Goal: Transaction & Acquisition: Purchase product/service

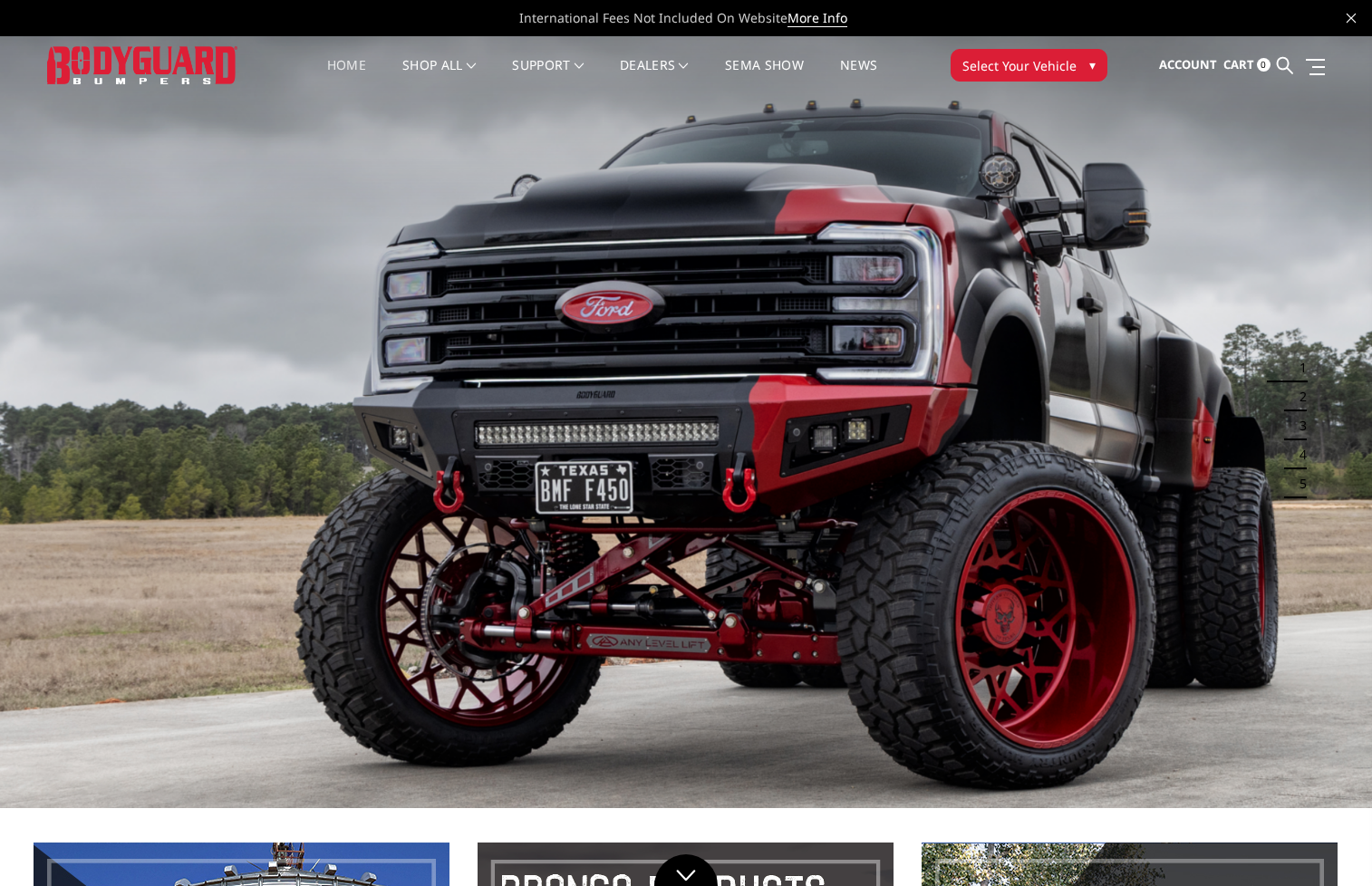
click at [1096, 66] on button "Select Your Vehicle ▾" at bounding box center [1029, 65] width 157 height 33
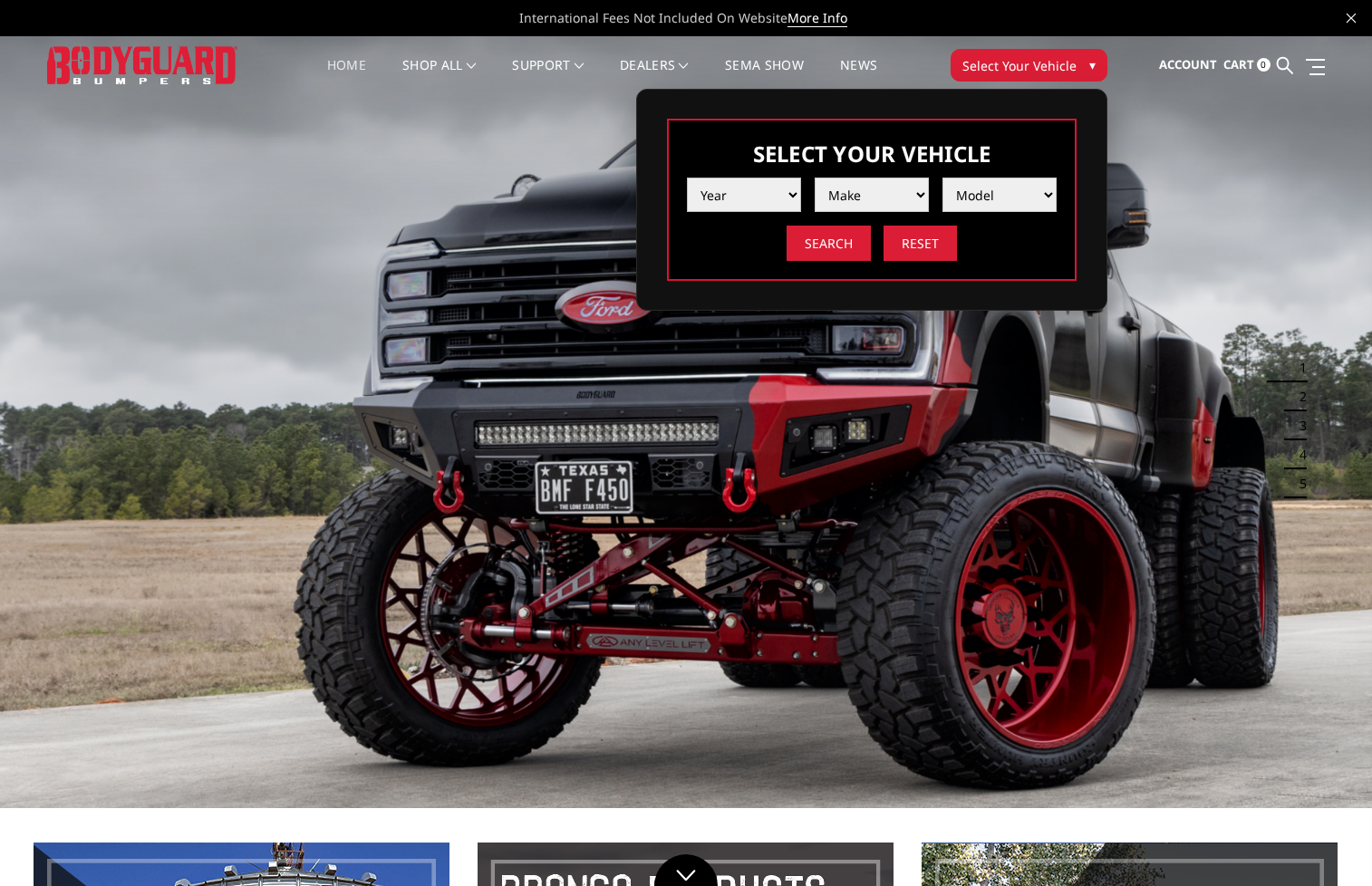
click at [787, 191] on select "Year 2025 2024 2023 2022 2021 2020 2019 2018 2017 2016 2015 2014 2013 2012 2011…" at bounding box center [744, 195] width 114 height 34
select select "yr_2021"
click at [687, 178] on select "Year 2025 2024 2023 2022 2021 2020 2019 2018 2017 2016 2015 2014 2013 2012 2011…" at bounding box center [744, 195] width 114 height 34
click at [919, 185] on select "Make Chevrolet Ford GMC Ram Toyota" at bounding box center [872, 195] width 114 height 34
select select "mk_chevrolet"
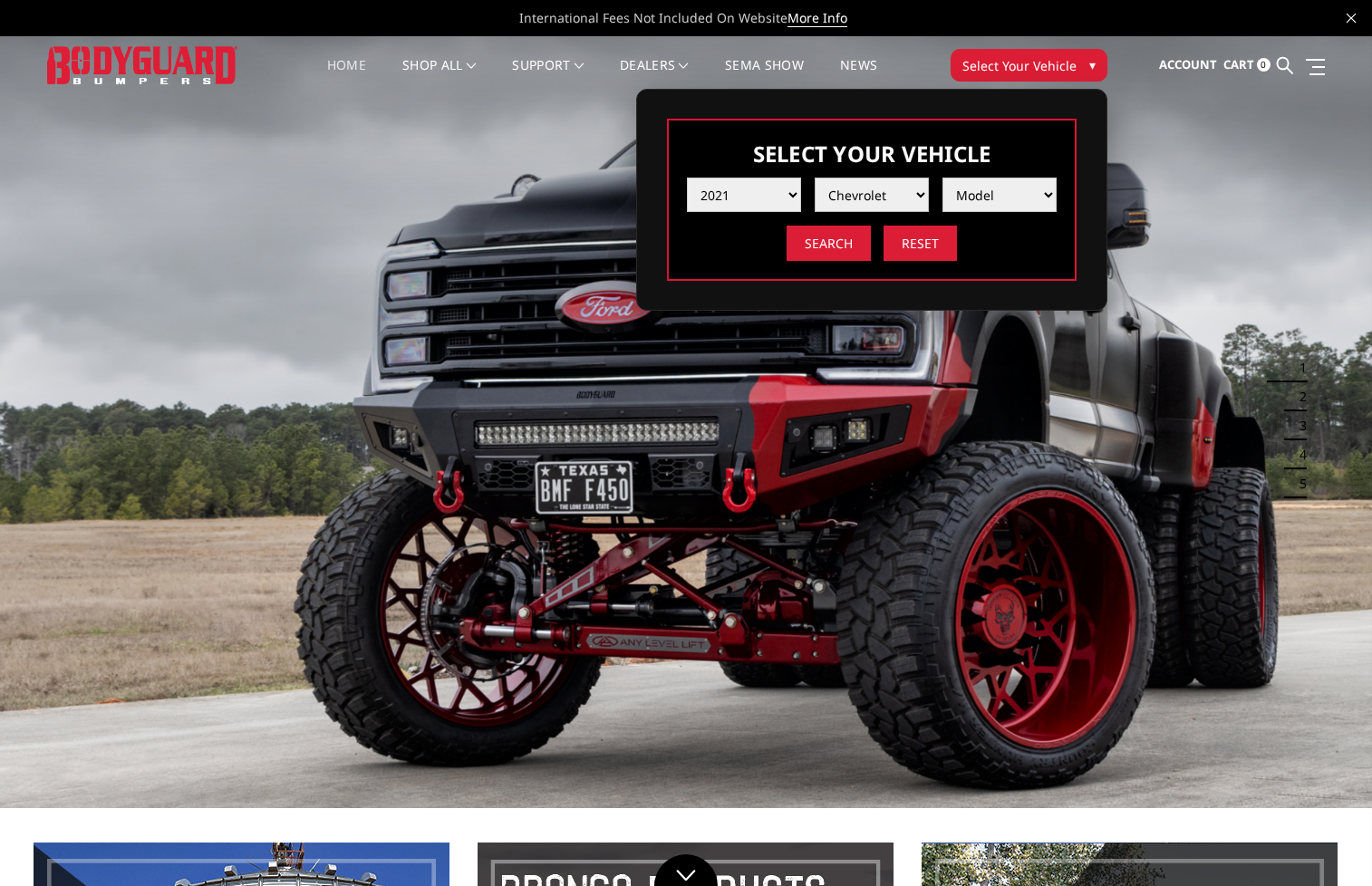
click at [815, 178] on select "Make Chevrolet Ford GMC Ram Toyota" at bounding box center [872, 195] width 114 height 34
click at [1049, 189] on select "Model Silverado 1500 Silverado 2500 / 3500 Silverado 4500 / 5500 / 6500" at bounding box center [999, 195] width 114 height 34
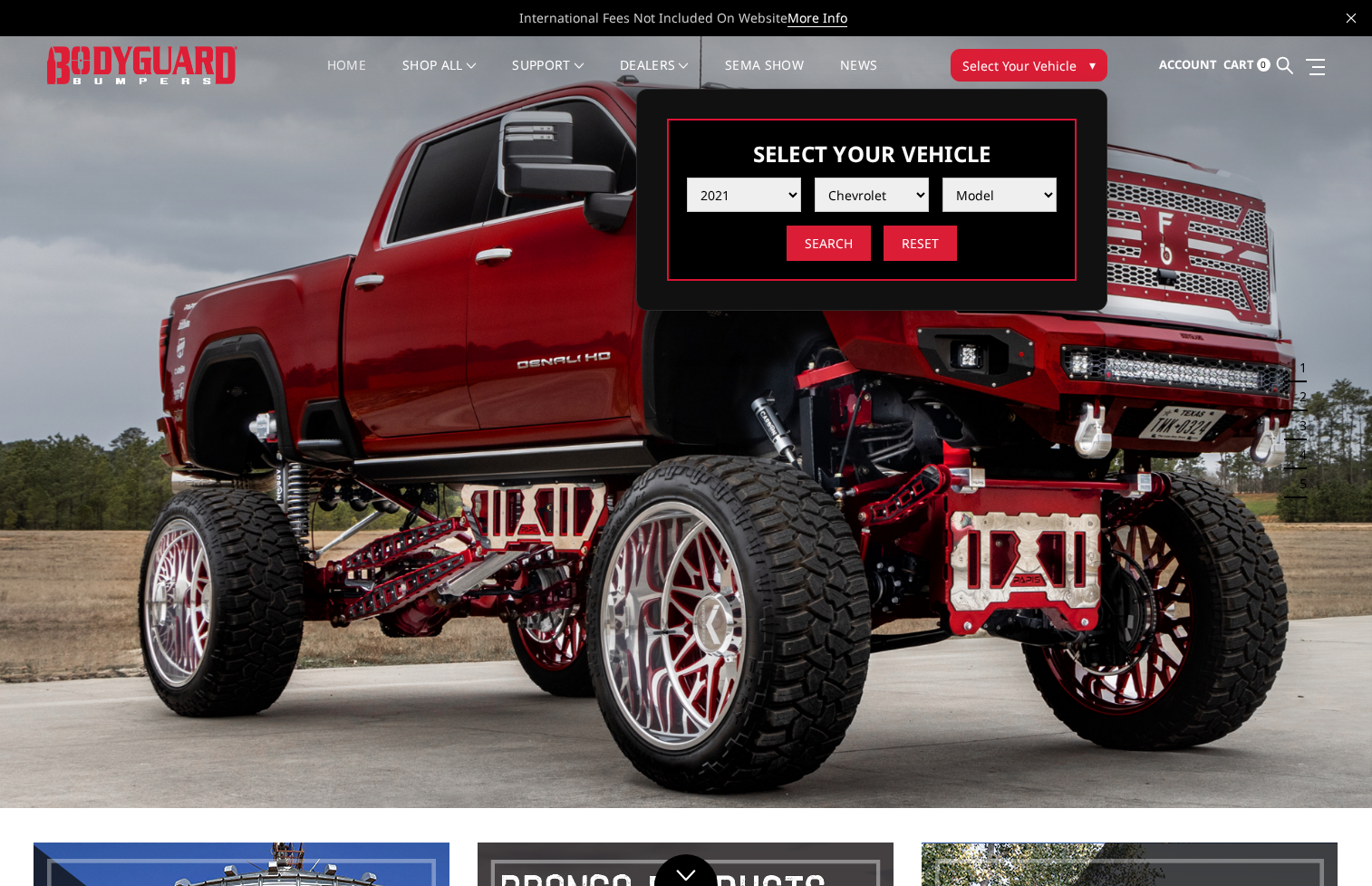
select select "md_silverado-1500"
click at [943, 178] on select "Model Silverado 1500 Silverado 2500 / 3500 Silverado 4500 / 5500 / 6500" at bounding box center [999, 195] width 114 height 34
click at [855, 250] on input "Search" at bounding box center [828, 243] width 84 height 35
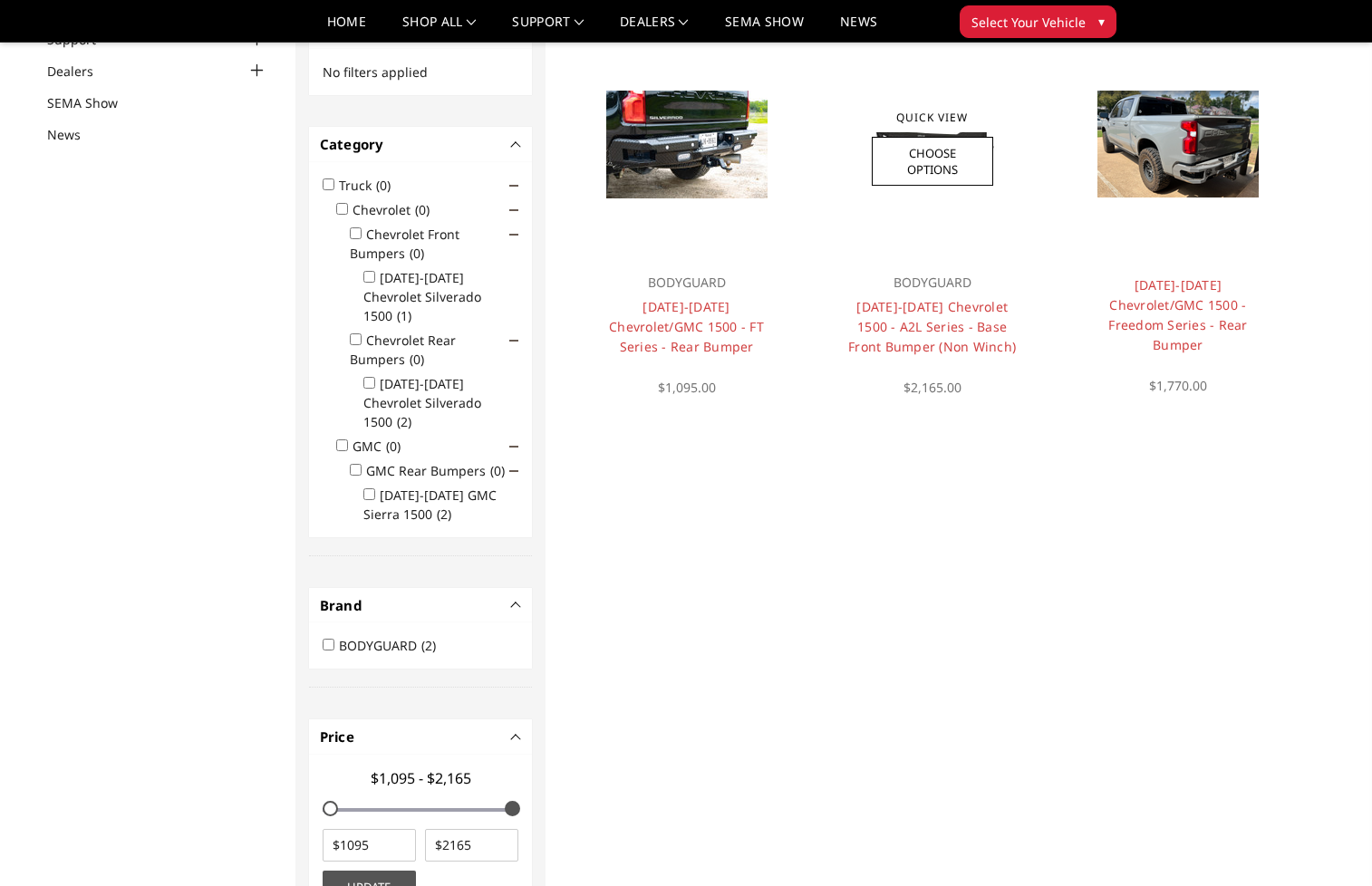
scroll to position [145, 0]
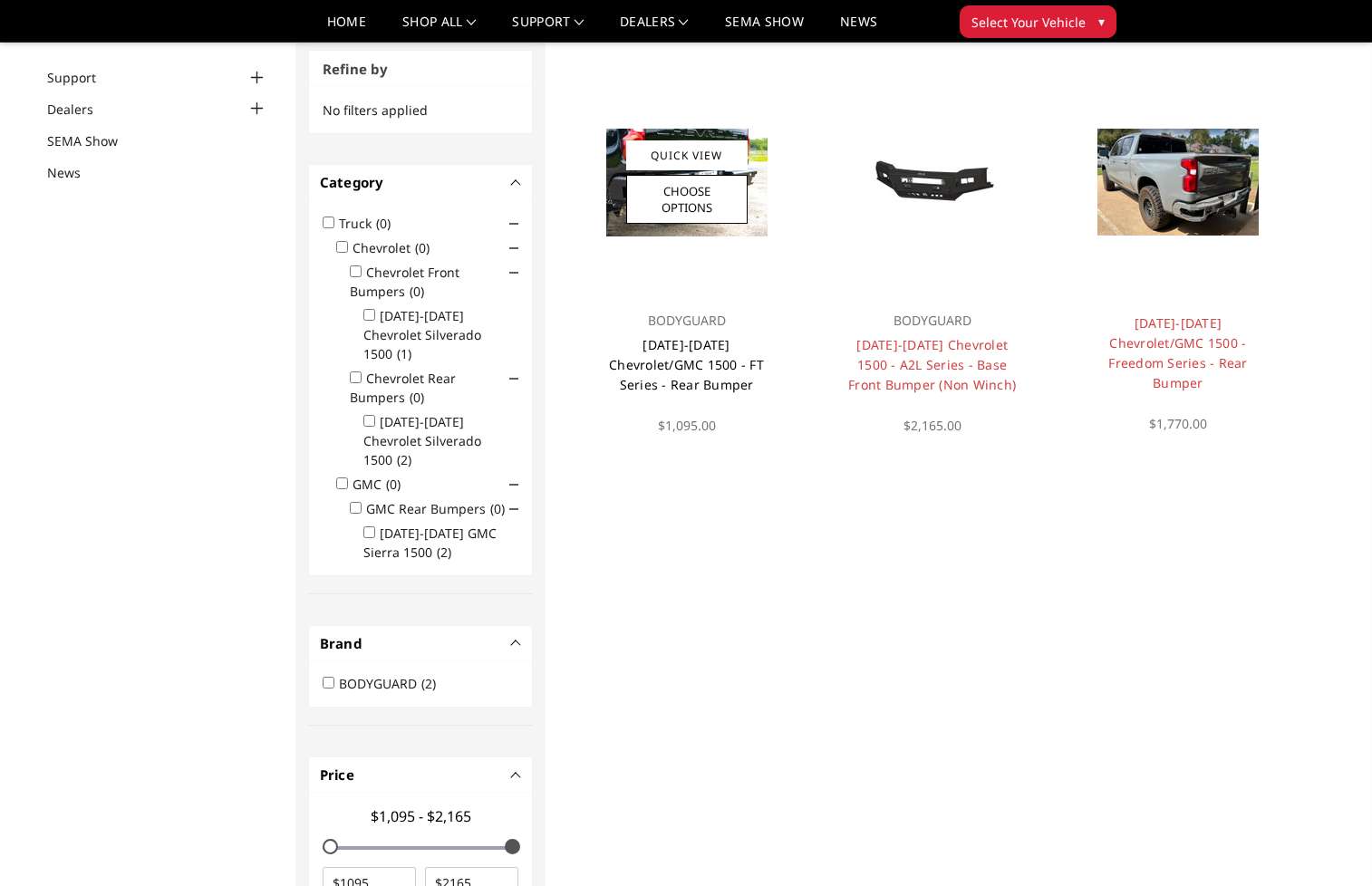
click at [740, 362] on link "[DATE]-[DATE] Chevrolet/GMC 1500 - FT Series - Rear Bumper" at bounding box center [686, 365] width 155 height 57
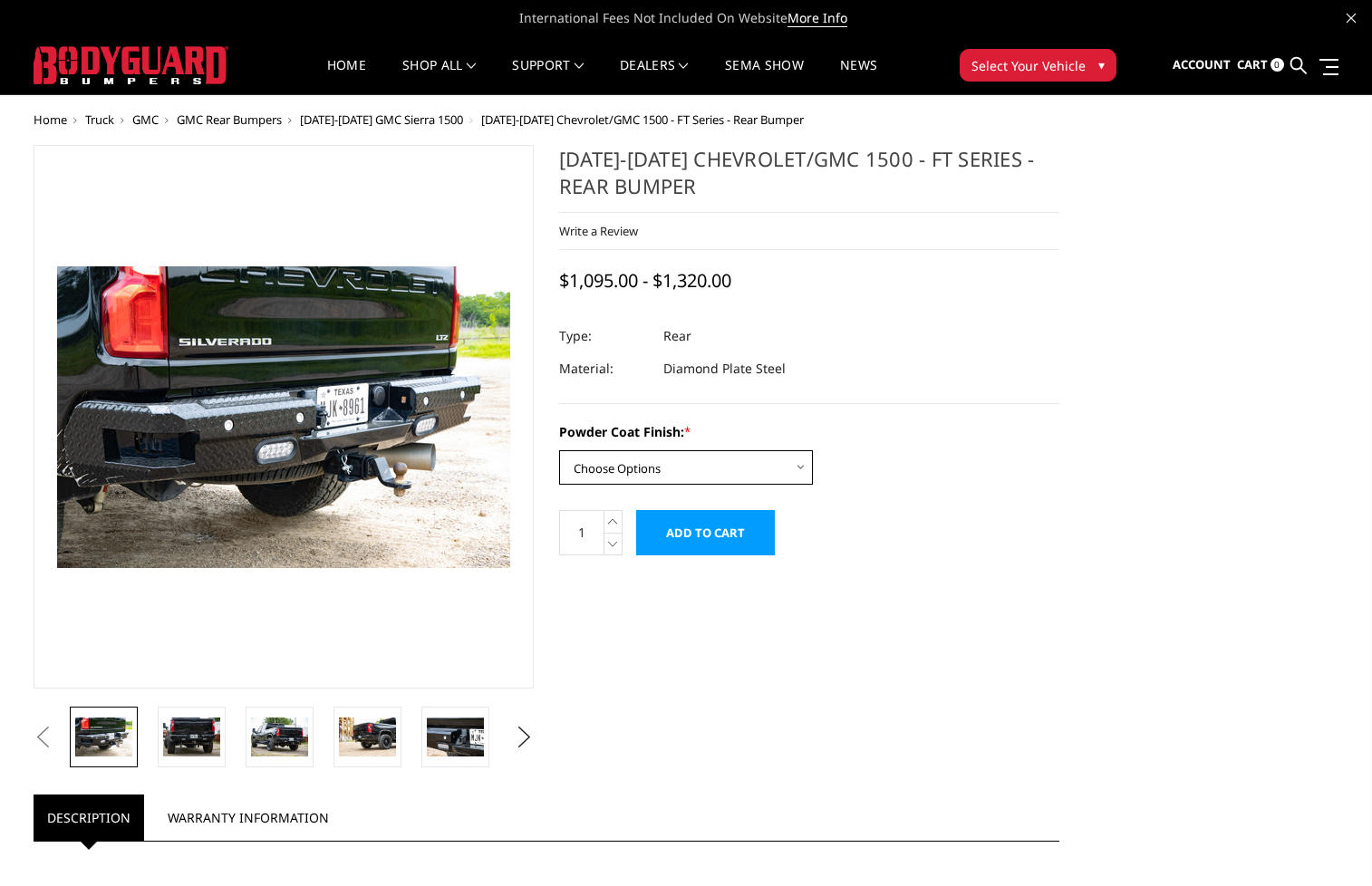
click at [793, 469] on select "Choose Options Bare Metal Gloss Black Powder Coat Textured Black Powder Coat" at bounding box center [686, 467] width 253 height 34
select select "3424"
click at [559, 450] on select "Choose Options Bare Metal Gloss Black Powder Coat Textured Black Powder Coat" at bounding box center [686, 467] width 253 height 34
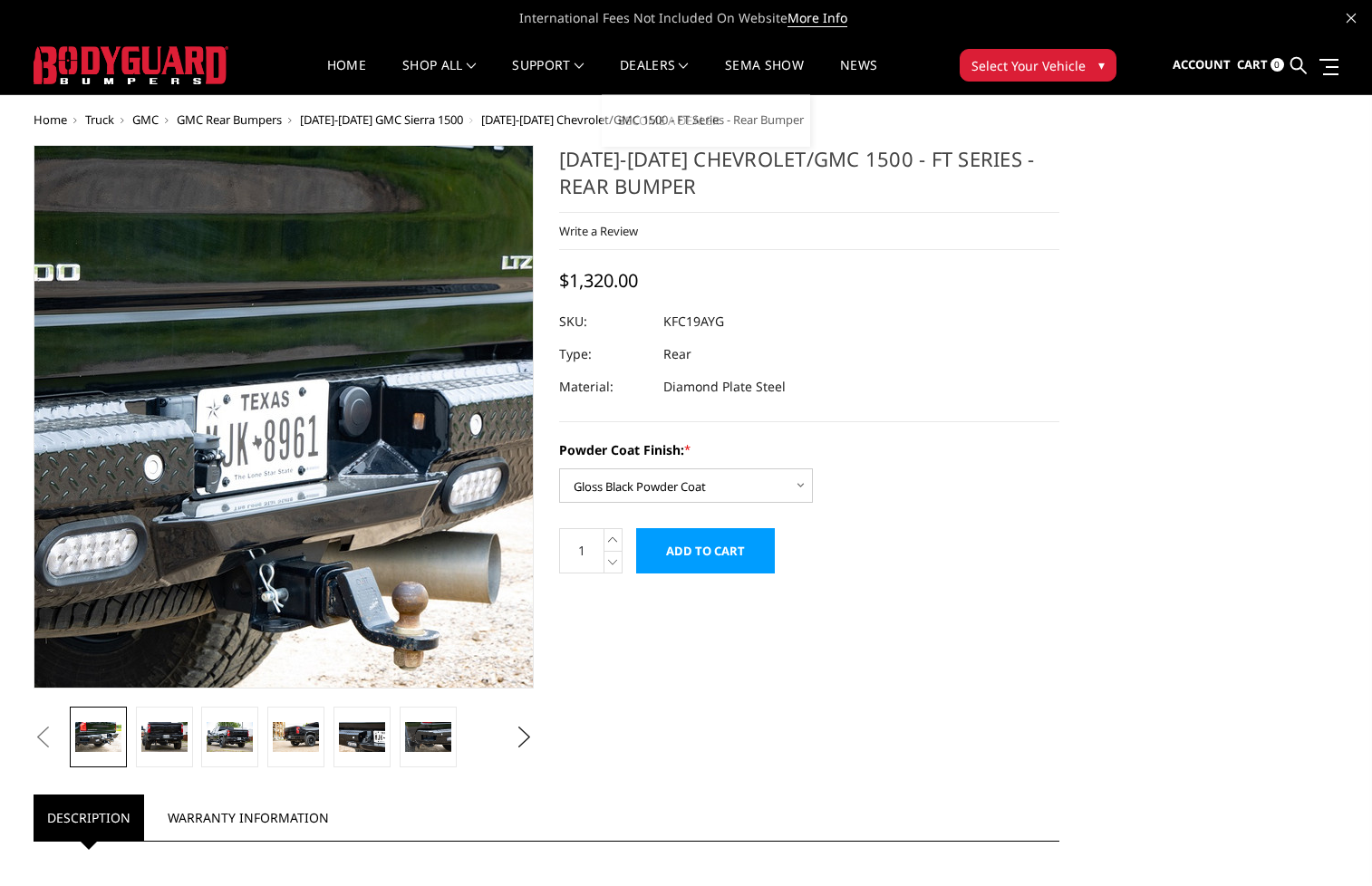
click at [370, 322] on img at bounding box center [111, 466] width 1160 height 773
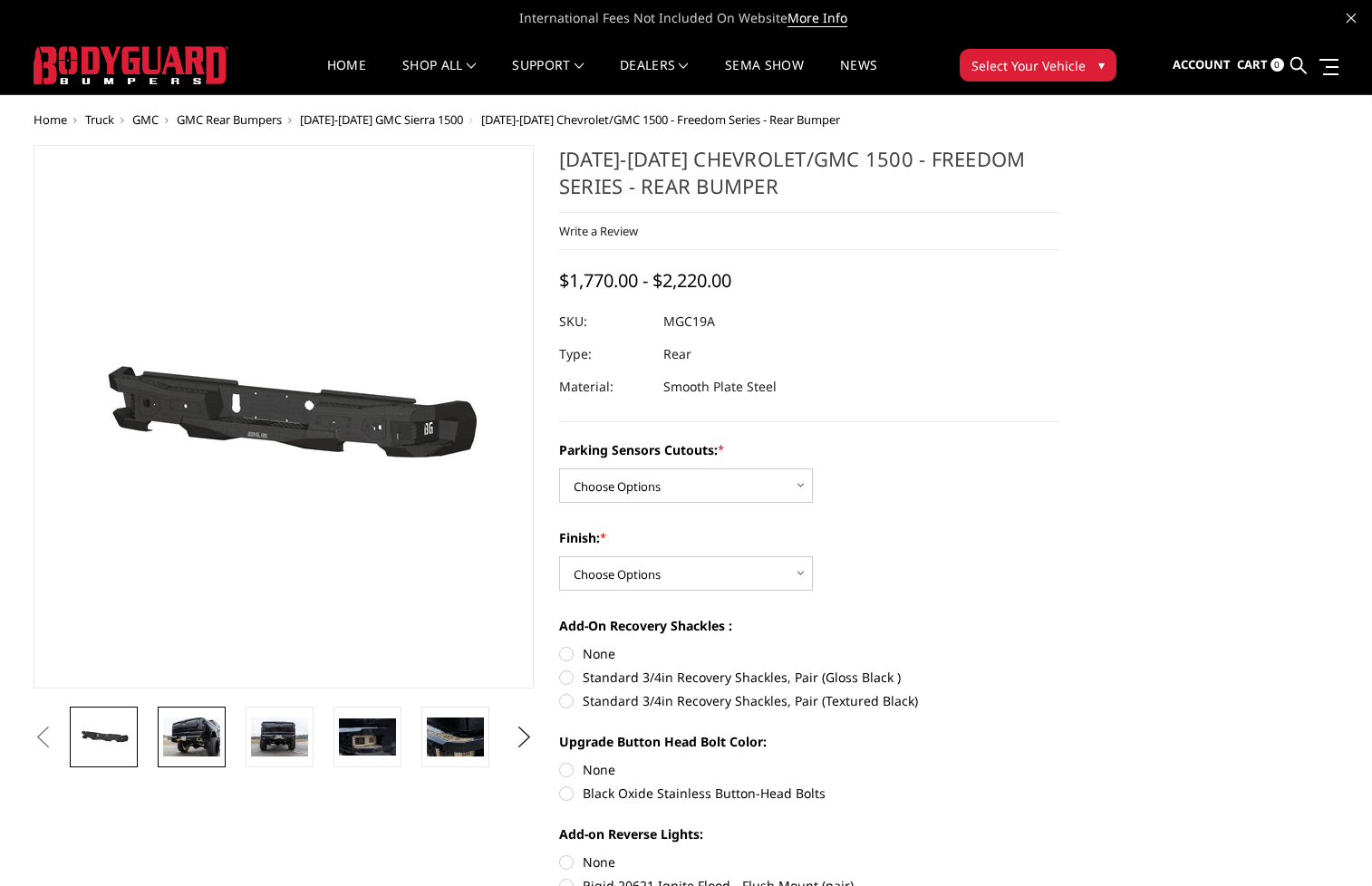
click at [200, 750] on img at bounding box center [192, 737] width 57 height 38
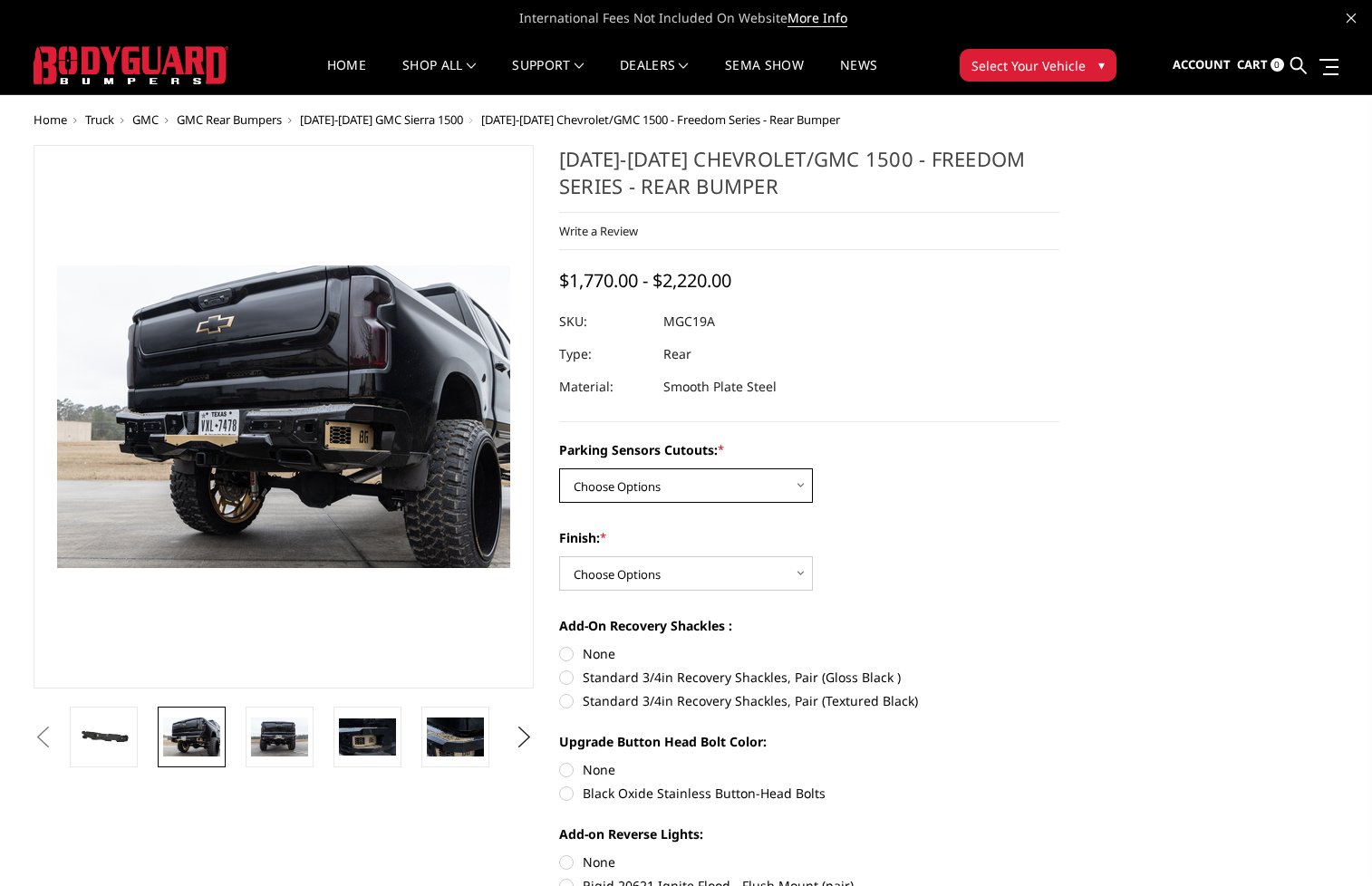
click at [808, 491] on select "Choose Options Yes - I have parking sensors No - I do NOT have parking sensors" at bounding box center [686, 486] width 253 height 34
select select "1664"
click at [559, 469] on select "Choose Options Yes - I have parking sensors No - I do NOT have parking sensors" at bounding box center [686, 486] width 253 height 34
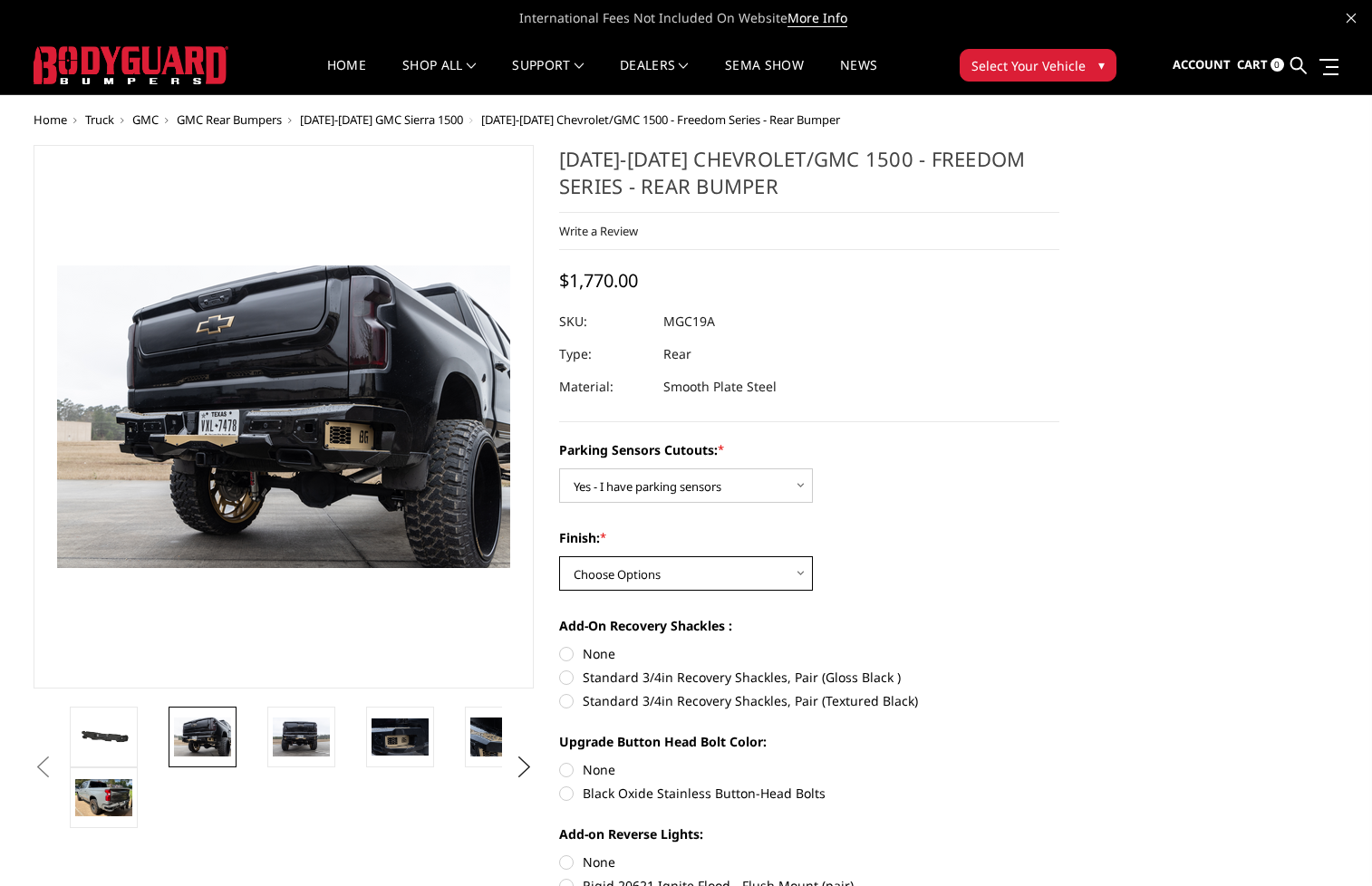
click at [797, 573] on select "Choose Options Bare Metal Texture Black Powder Coat" at bounding box center [686, 573] width 253 height 34
select select "1611"
click at [559, 556] on select "Choose Options Bare Metal Texture Black Powder Coat" at bounding box center [686, 573] width 253 height 34
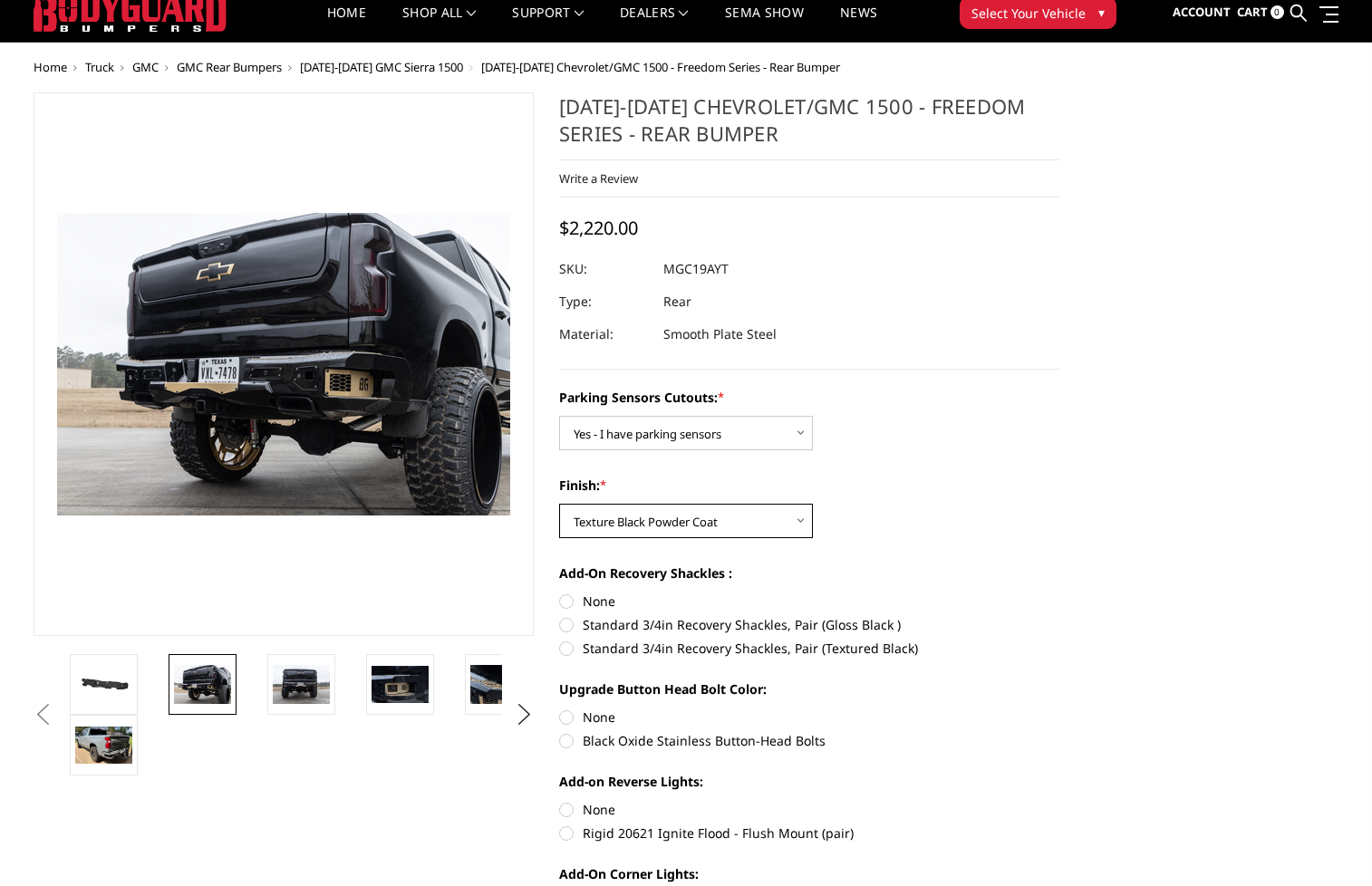
scroll to position [91, 0]
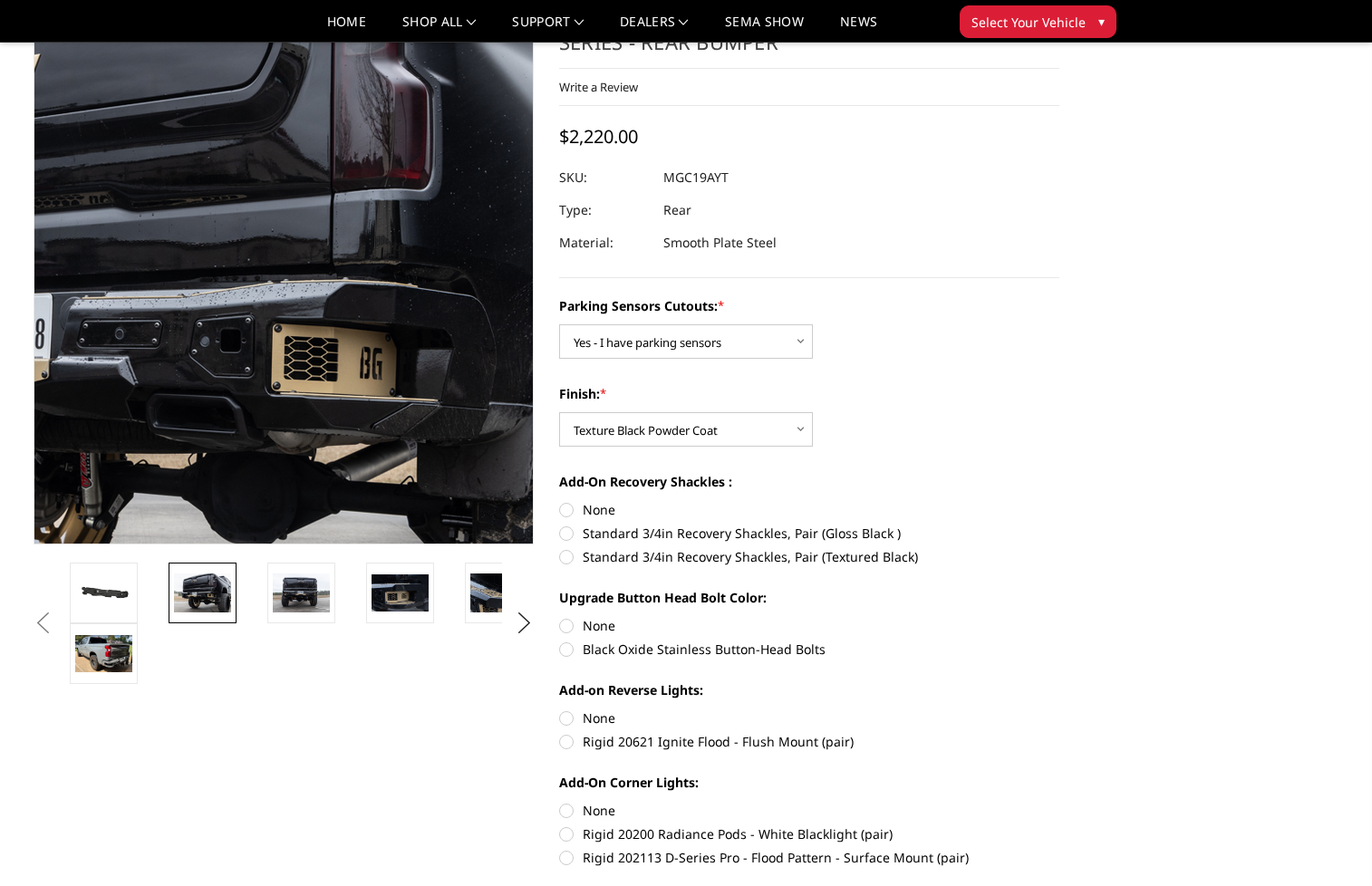
click at [373, 184] on img at bounding box center [165, 311] width 1160 height 775
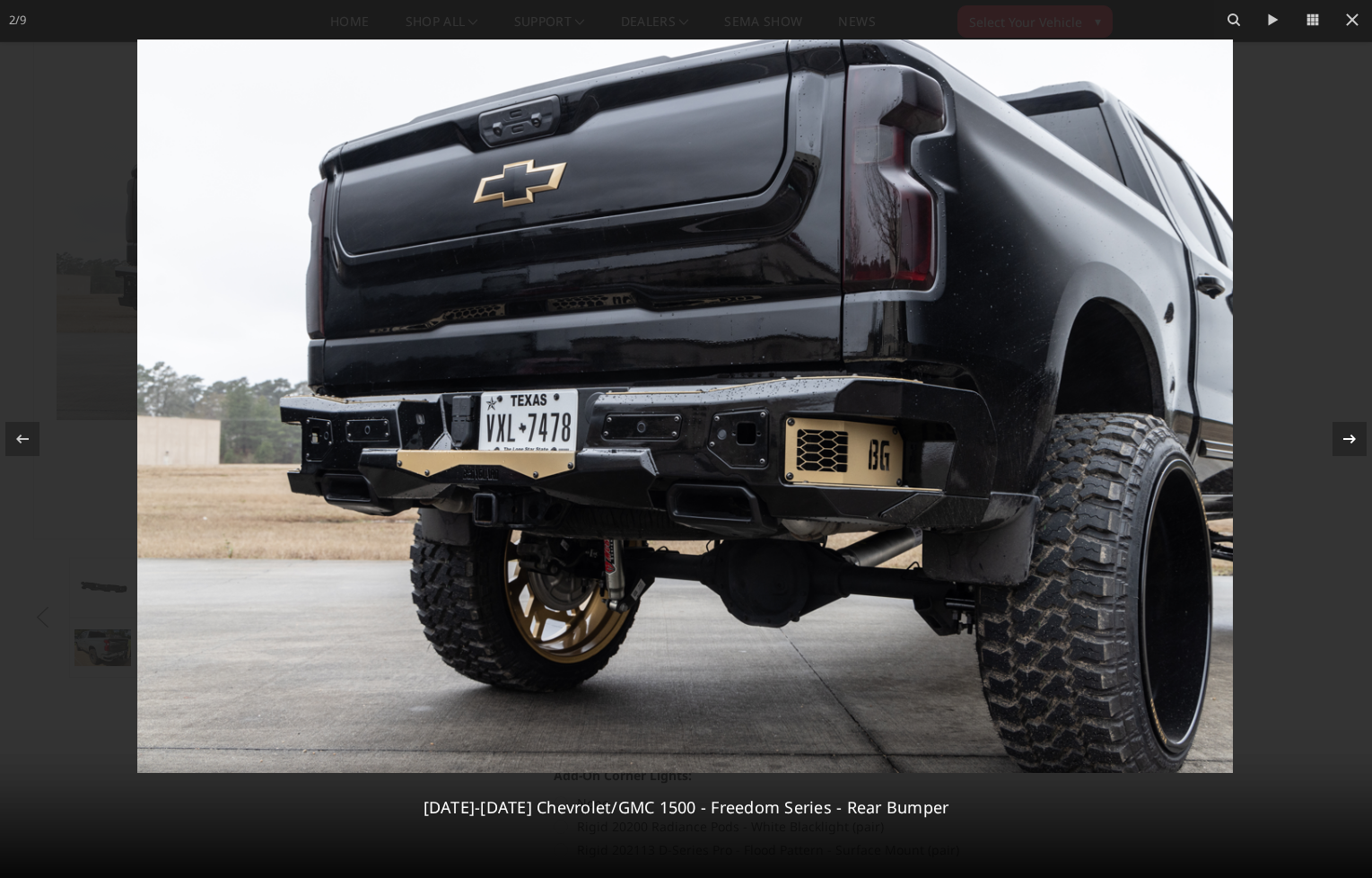
click at [1349, 438] on icon at bounding box center [1350, 439] width 22 height 22
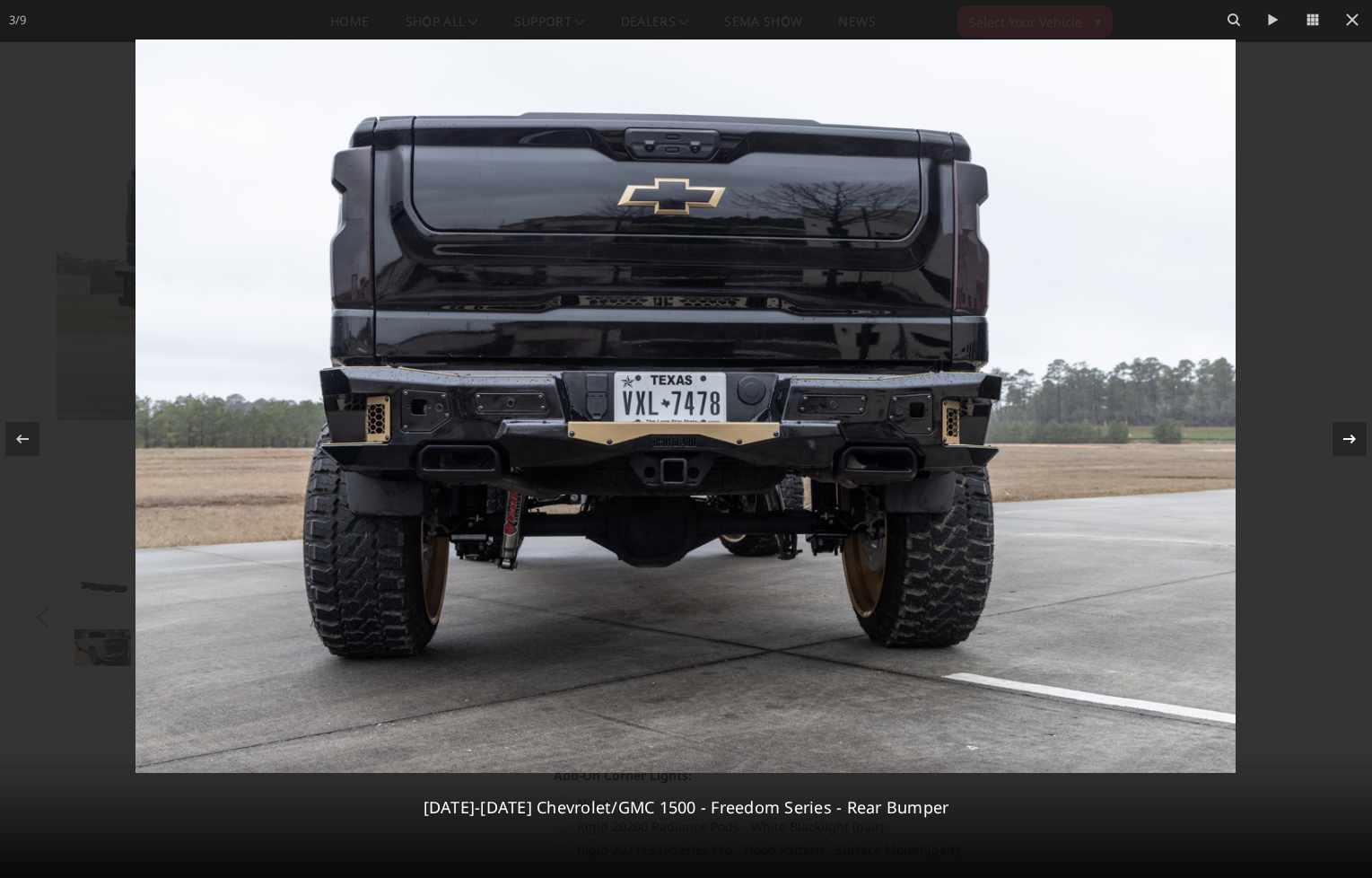
click at [1349, 438] on icon at bounding box center [1350, 439] width 22 height 22
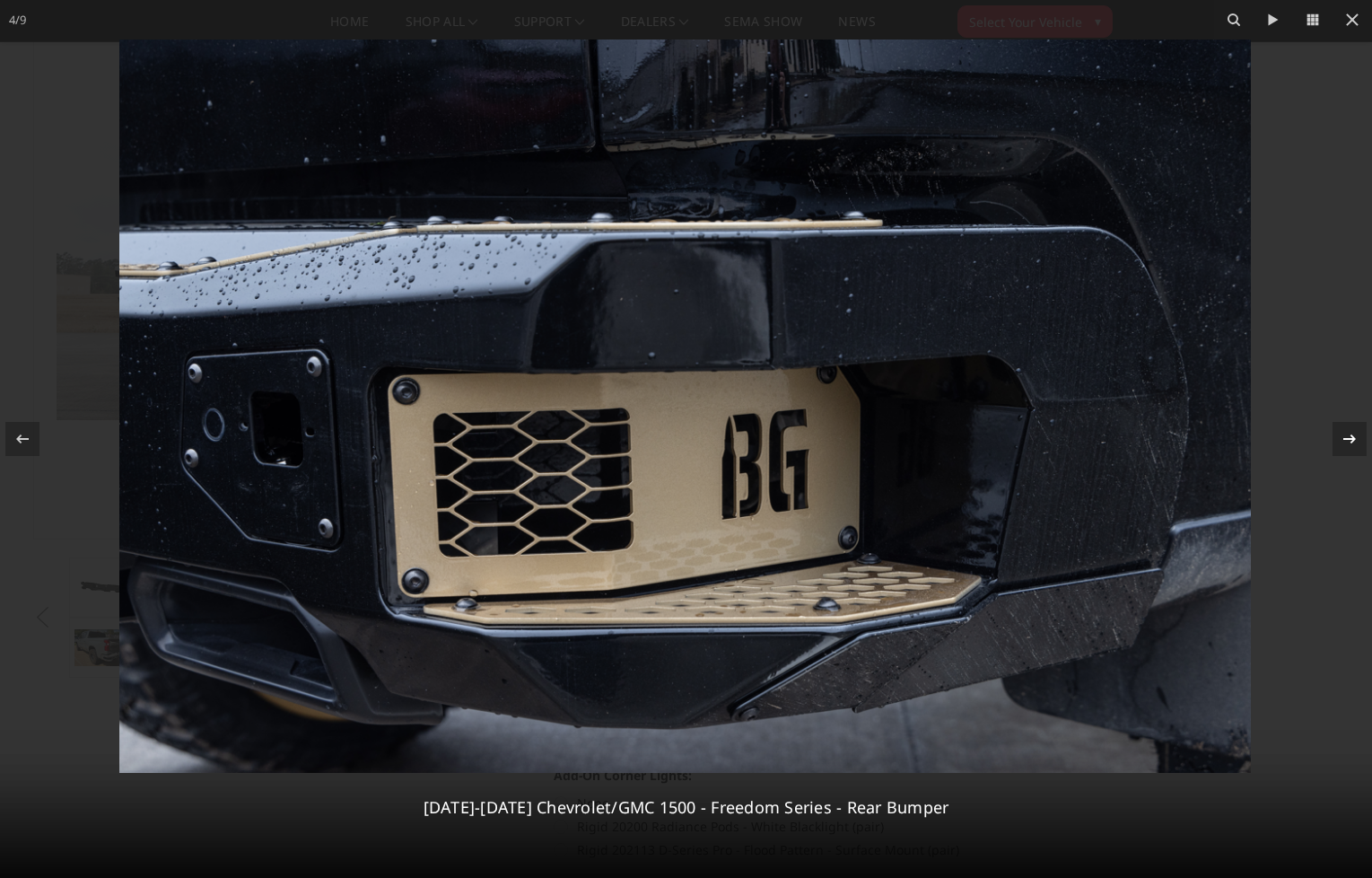
click at [1349, 438] on icon at bounding box center [1350, 439] width 22 height 22
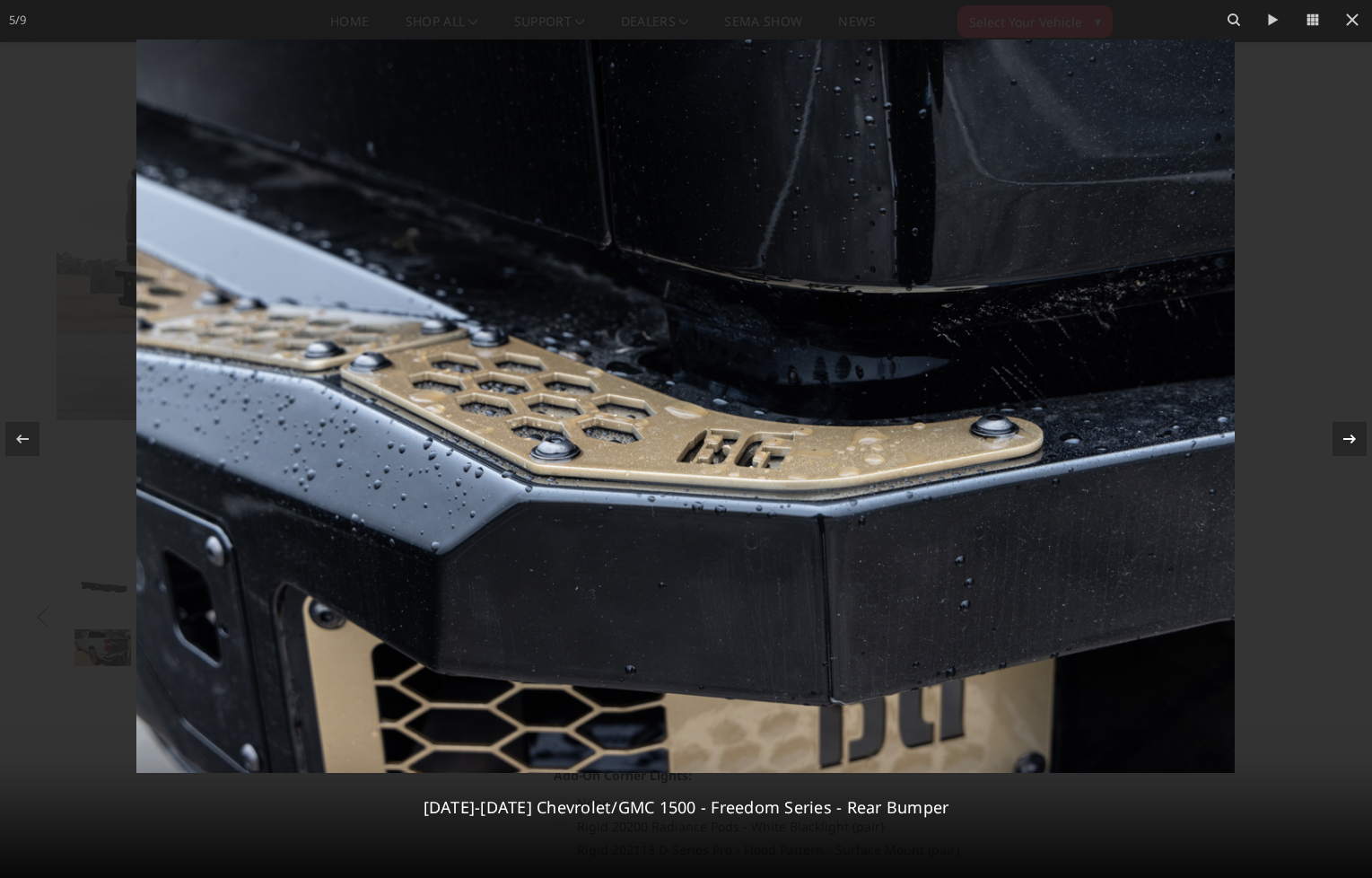
click at [1349, 438] on icon at bounding box center [1350, 439] width 22 height 22
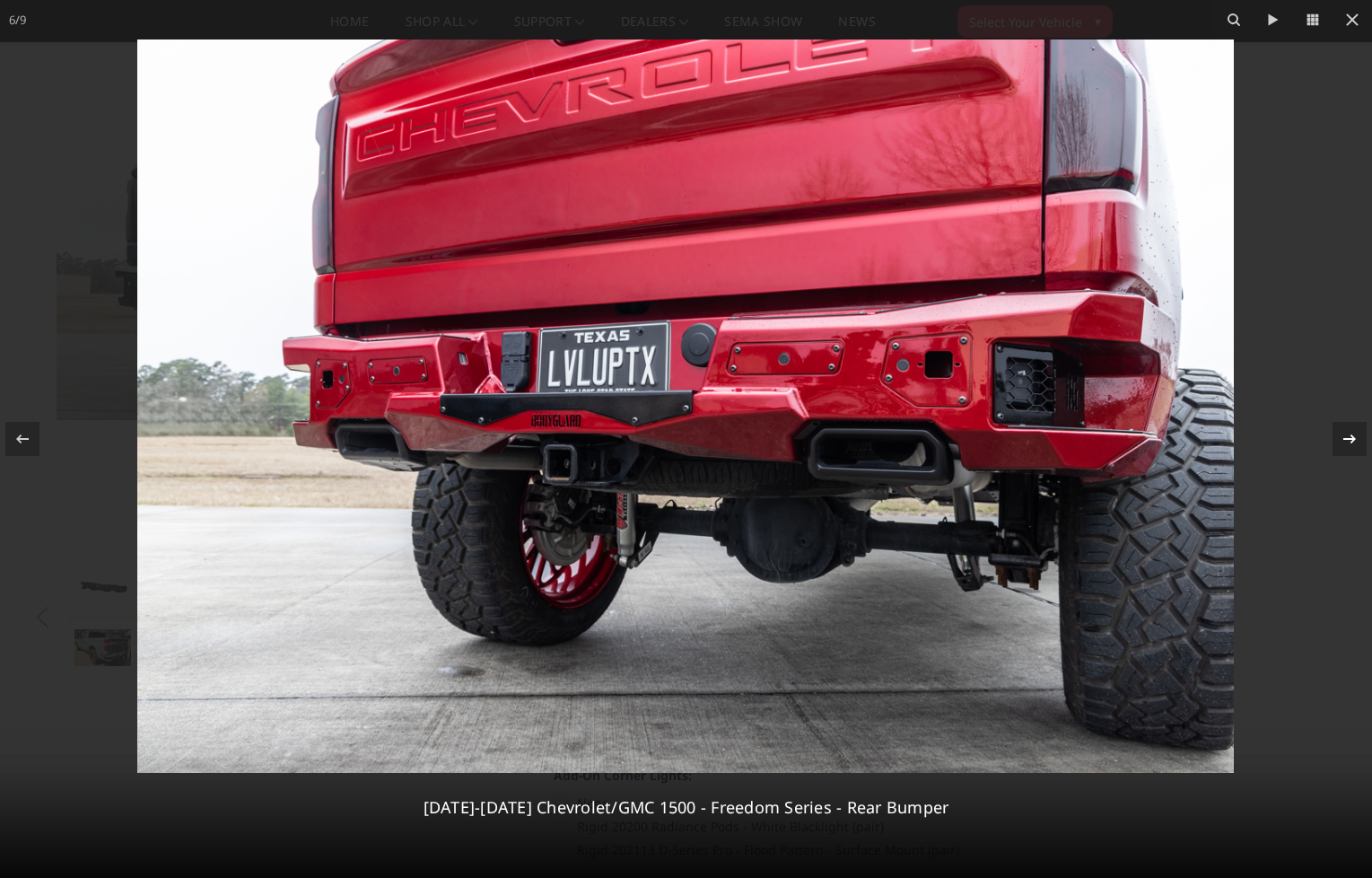
click at [1349, 438] on icon at bounding box center [1350, 439] width 22 height 22
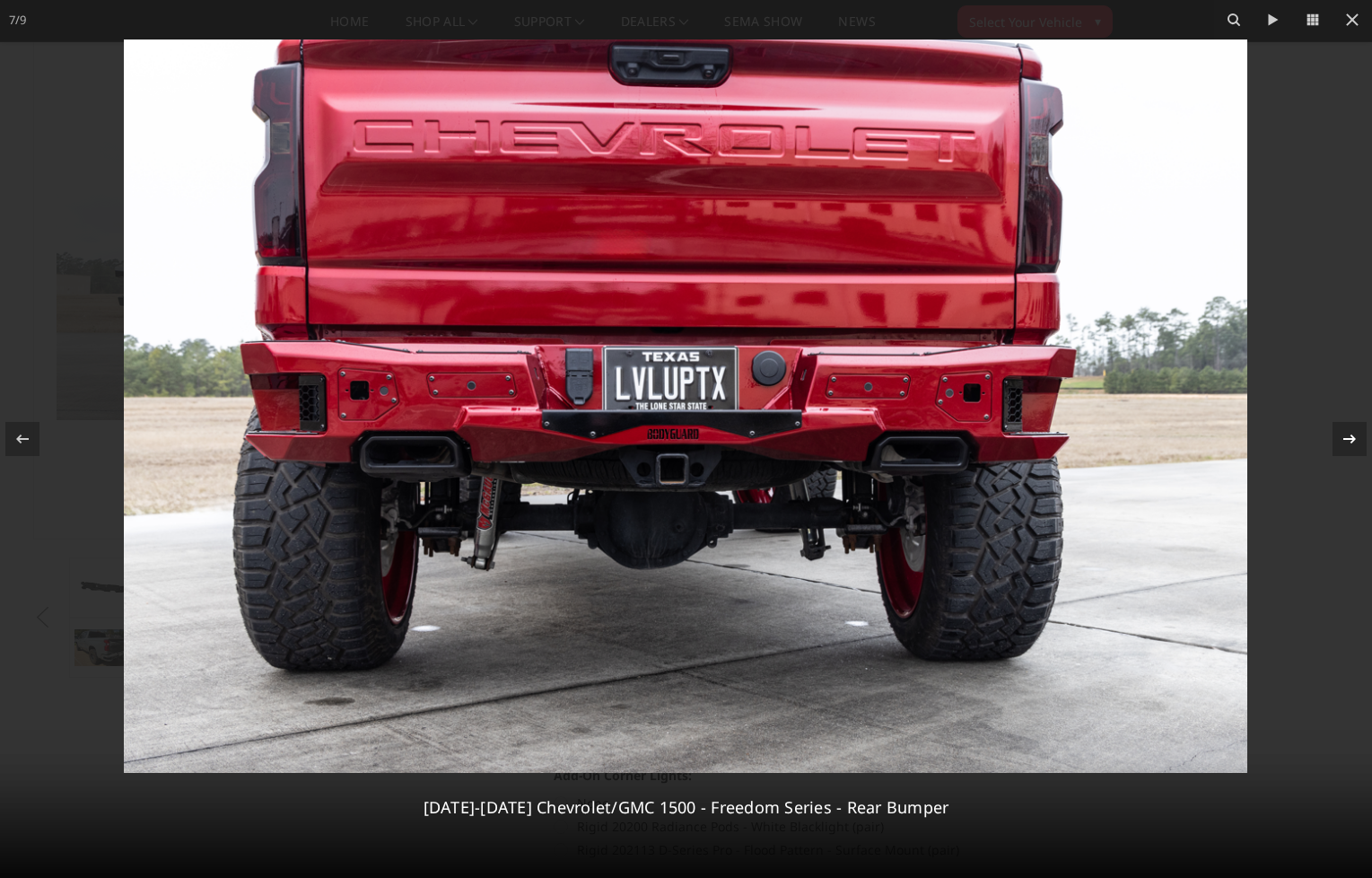
click at [1349, 438] on icon at bounding box center [1350, 439] width 22 height 22
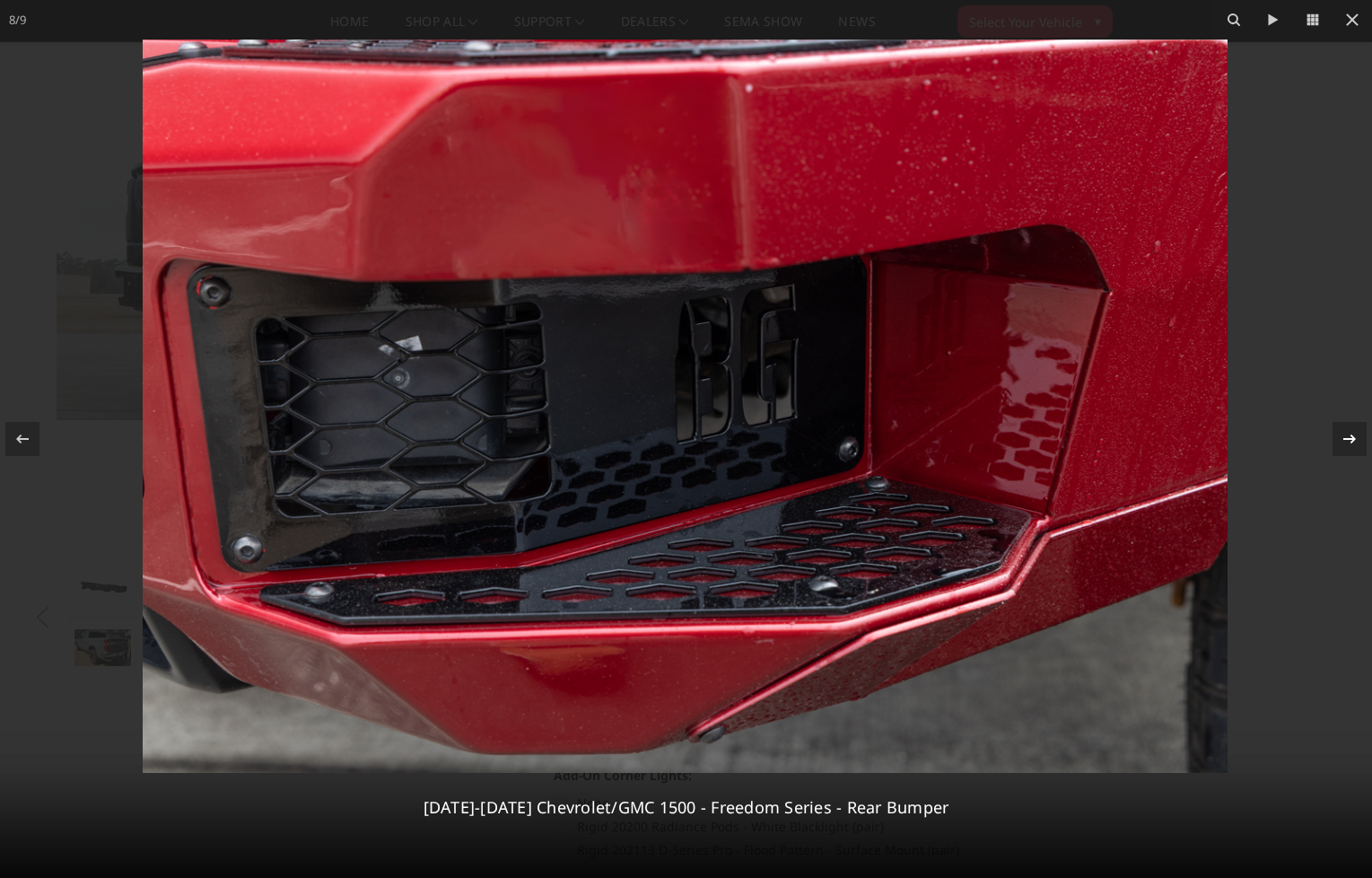
click at [1349, 438] on icon at bounding box center [1350, 439] width 22 height 22
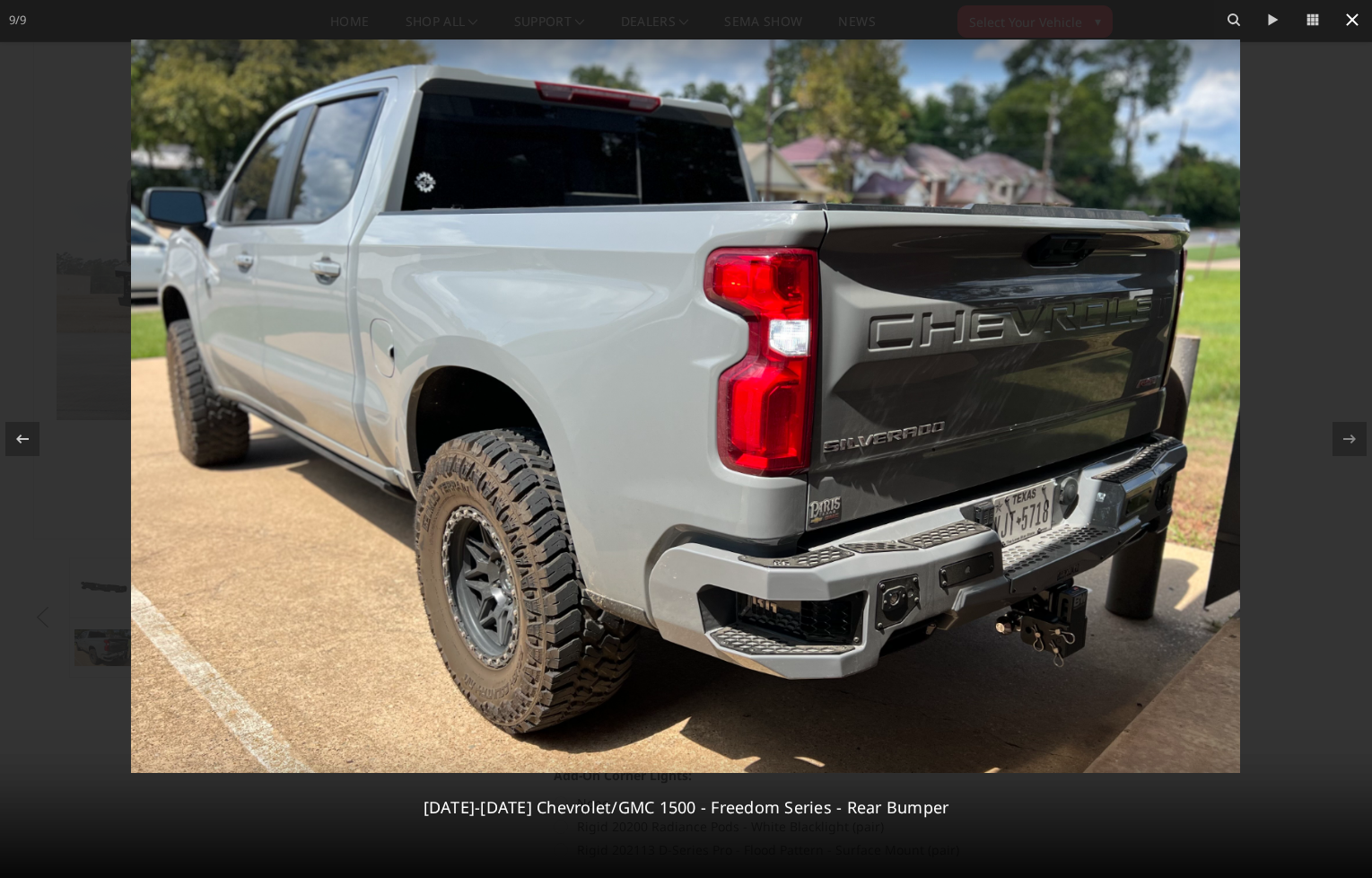
click at [1347, 20] on icon at bounding box center [1352, 20] width 22 height 22
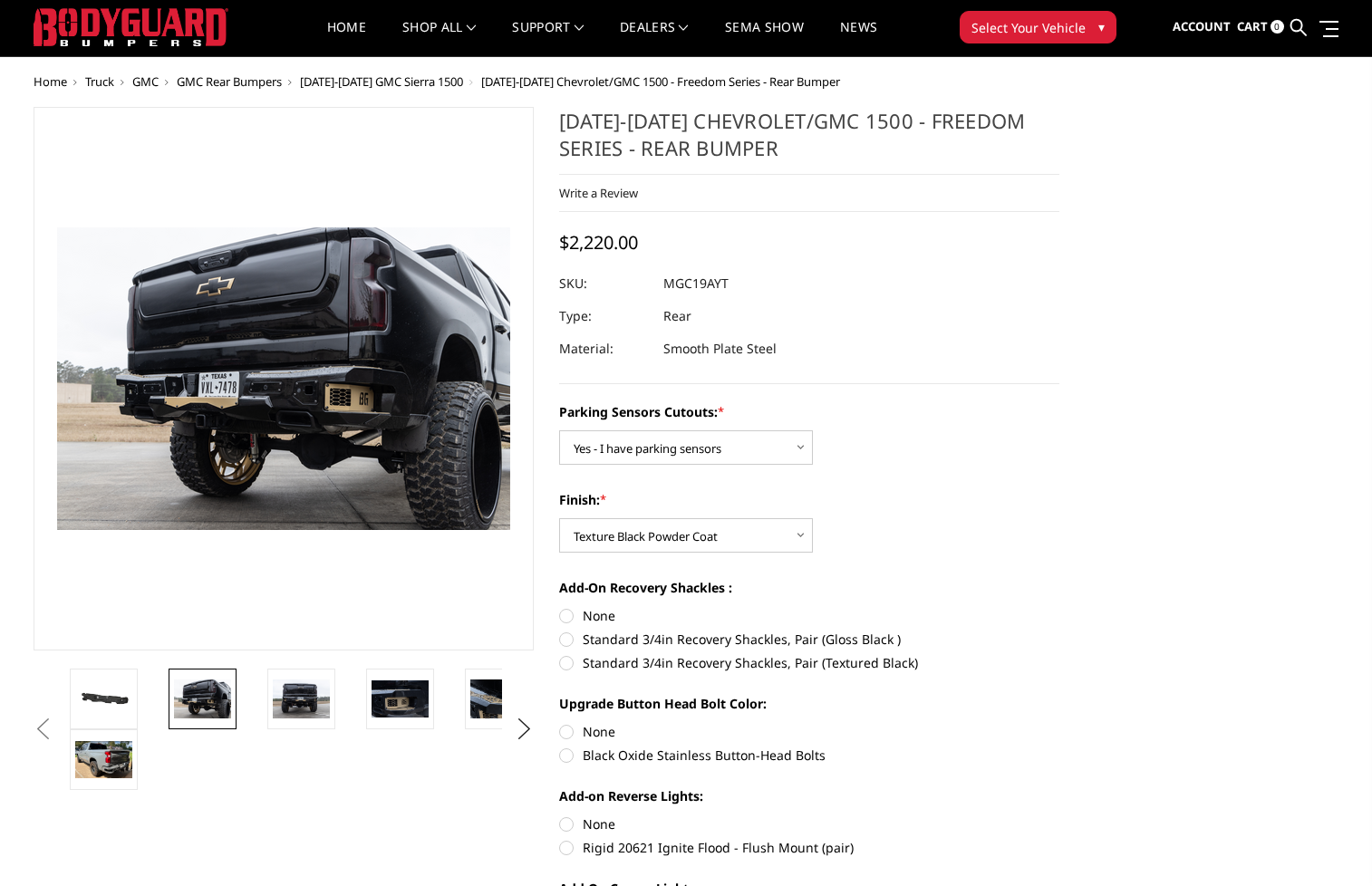
scroll to position [0, 0]
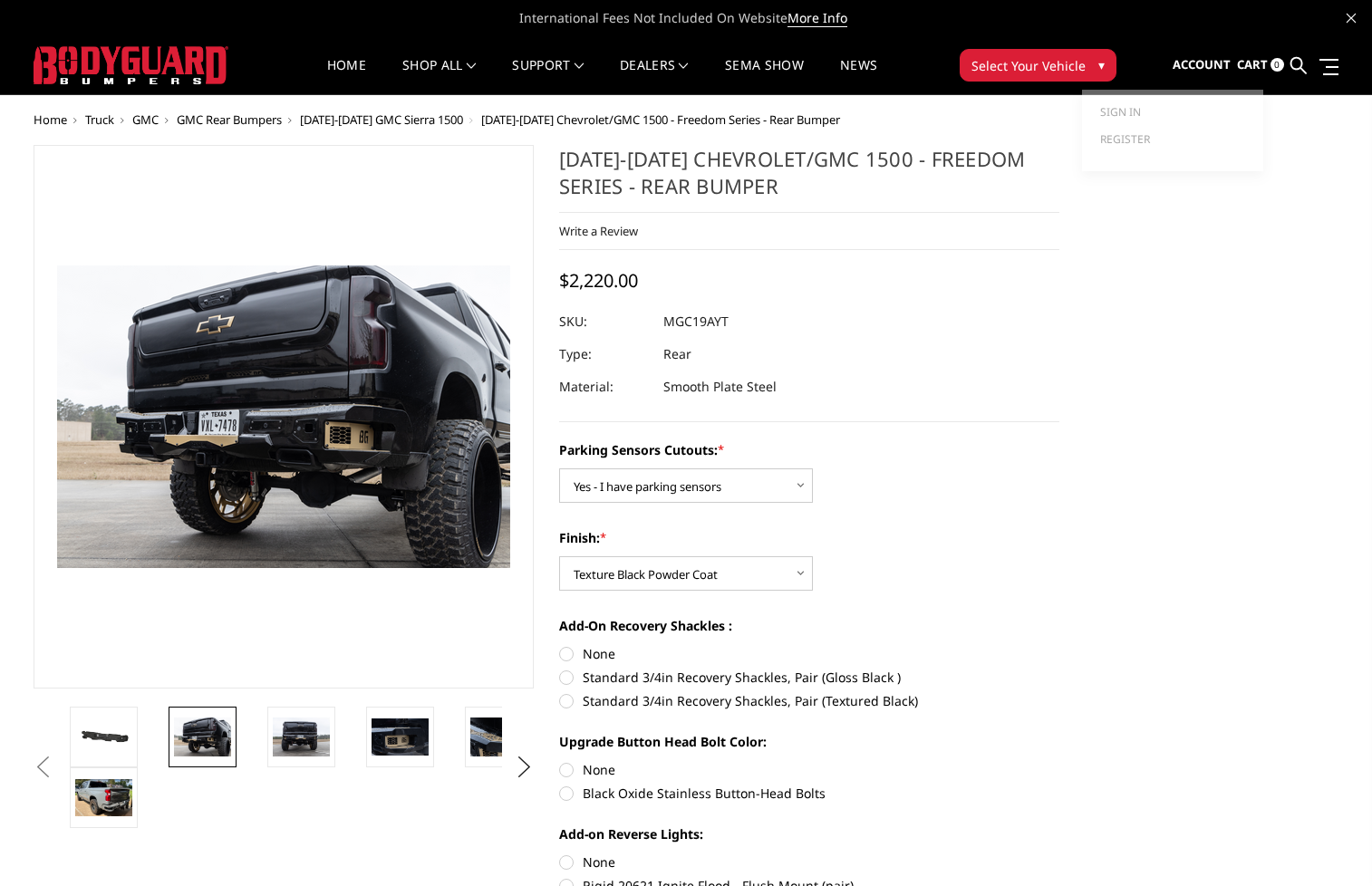
click at [1199, 63] on span "Account" at bounding box center [1201, 63] width 58 height 16
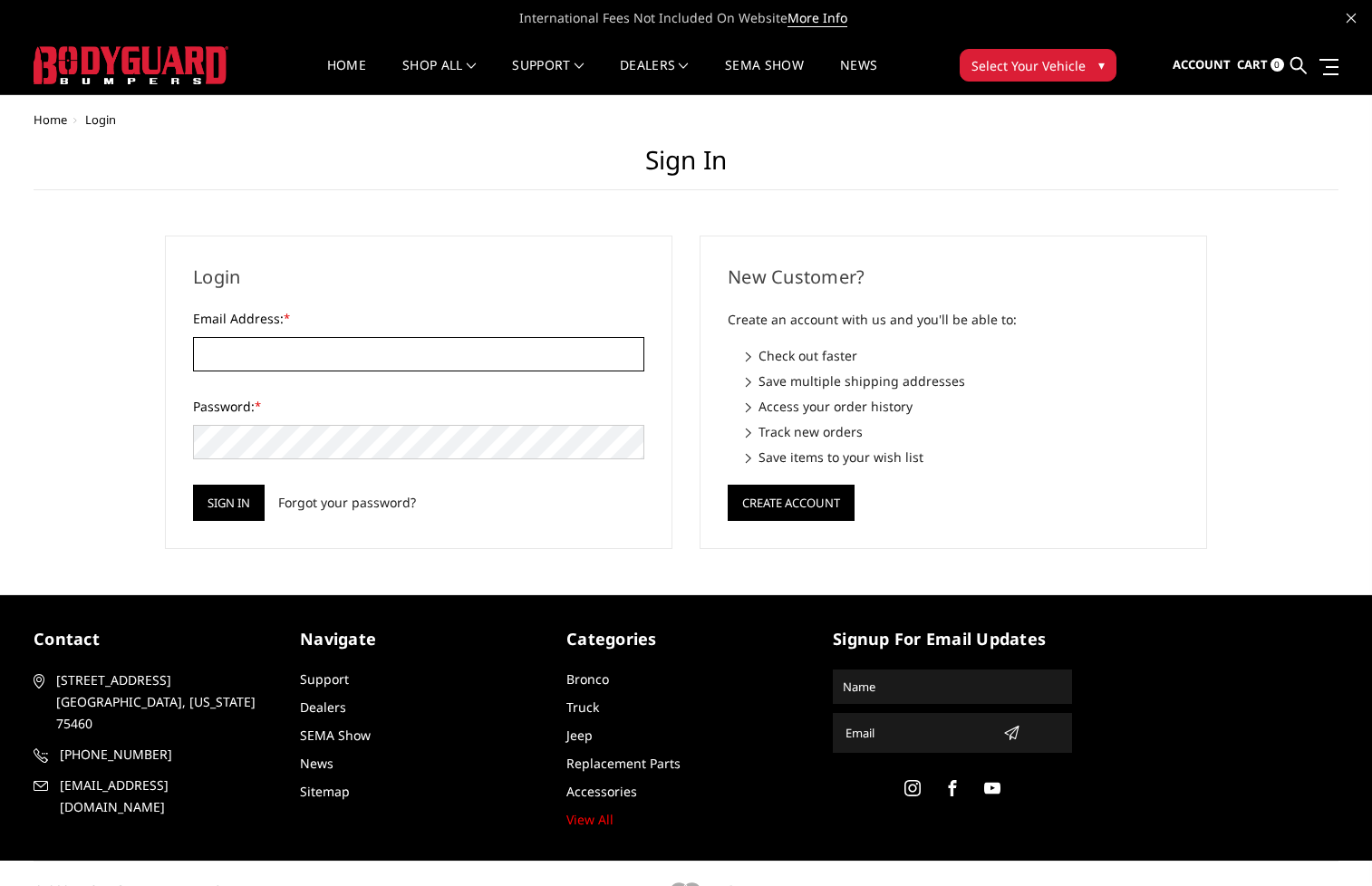
click at [293, 342] on input "Email Address: *" at bounding box center [418, 355] width 451 height 34
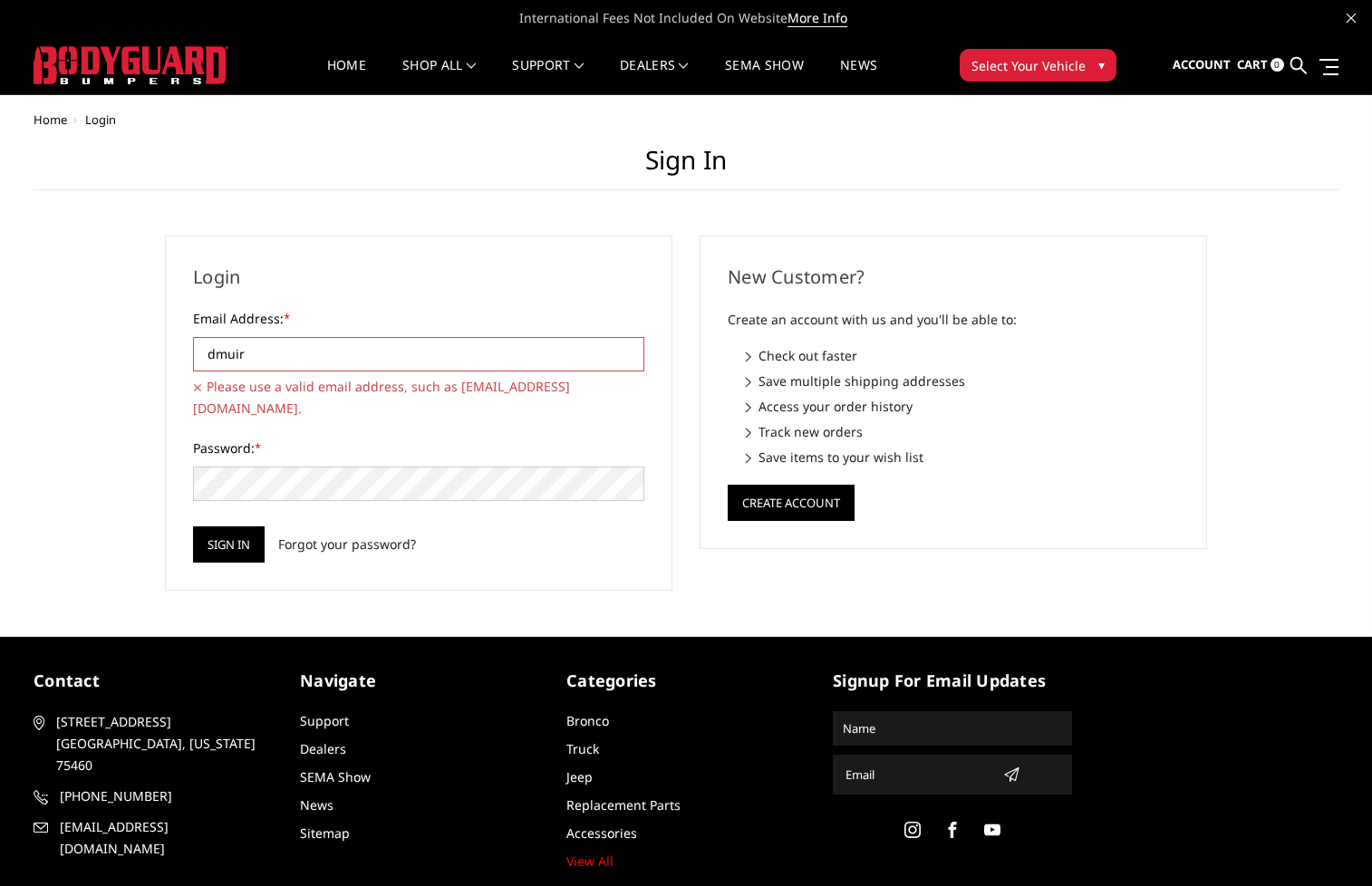
type input "[EMAIL_ADDRESS][DOMAIN_NAME]"
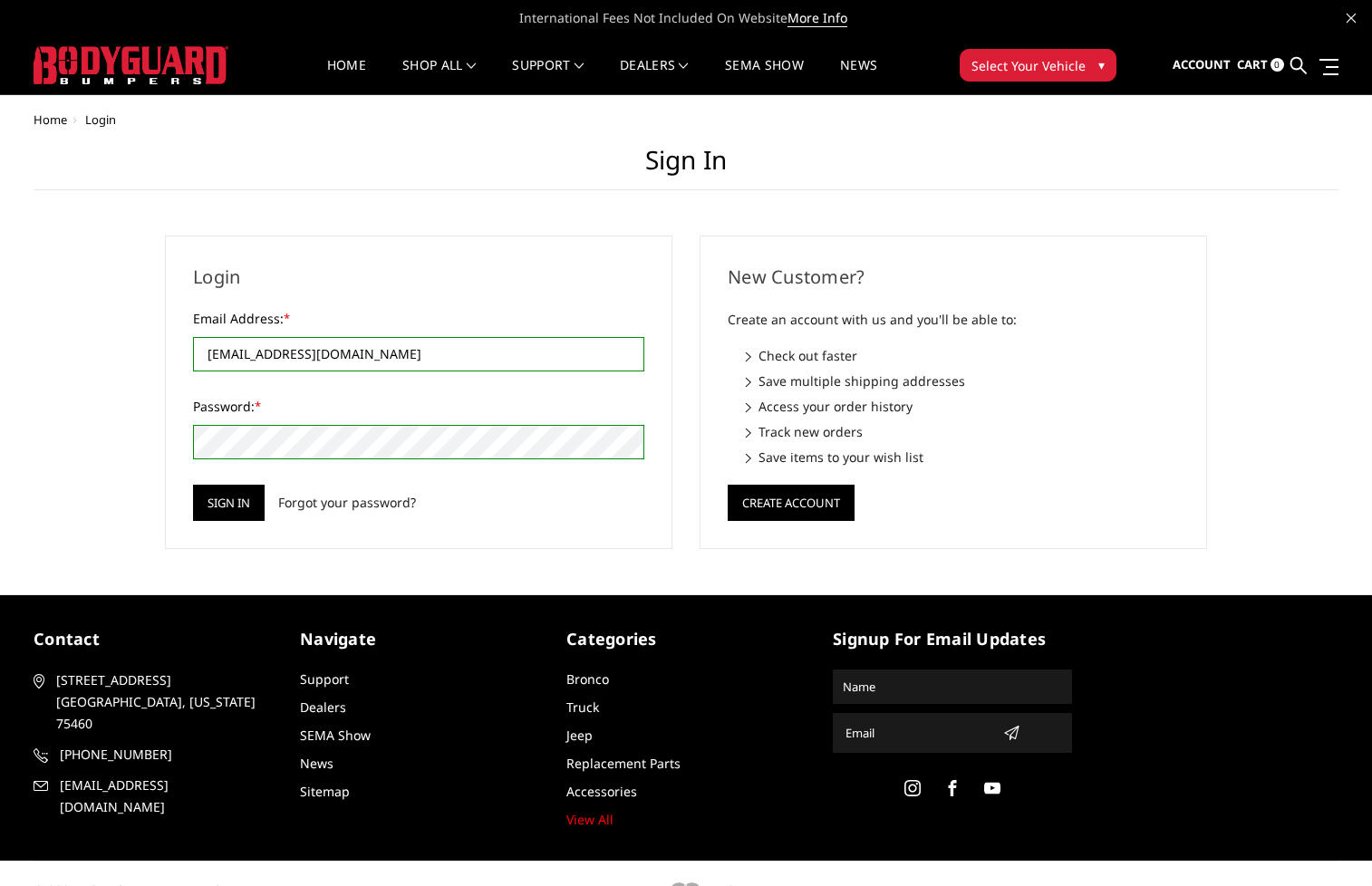
click at [193, 485] on input "Sign in" at bounding box center [229, 503] width 72 height 36
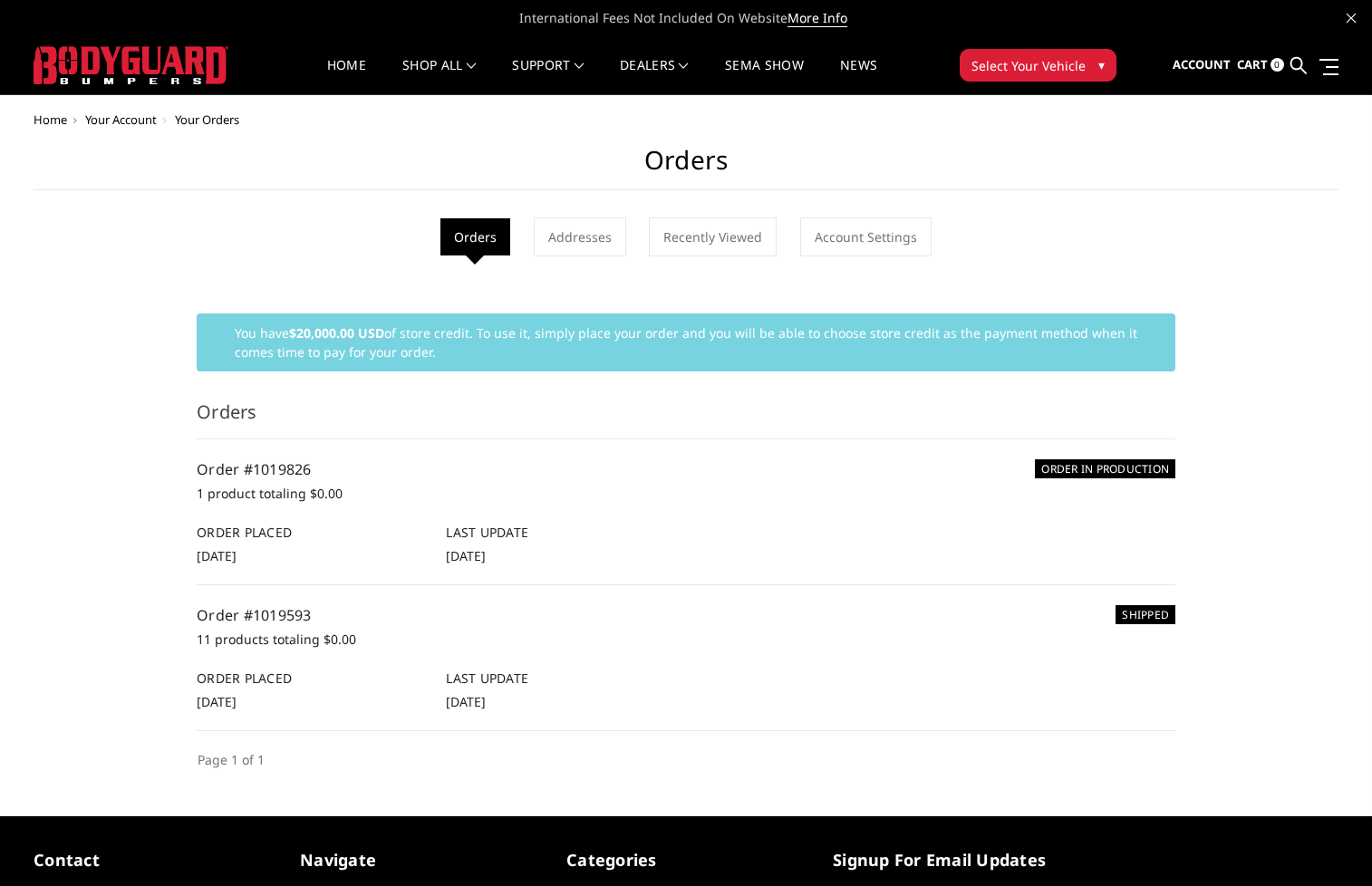
click at [1101, 61] on span "▾" at bounding box center [1102, 64] width 7 height 19
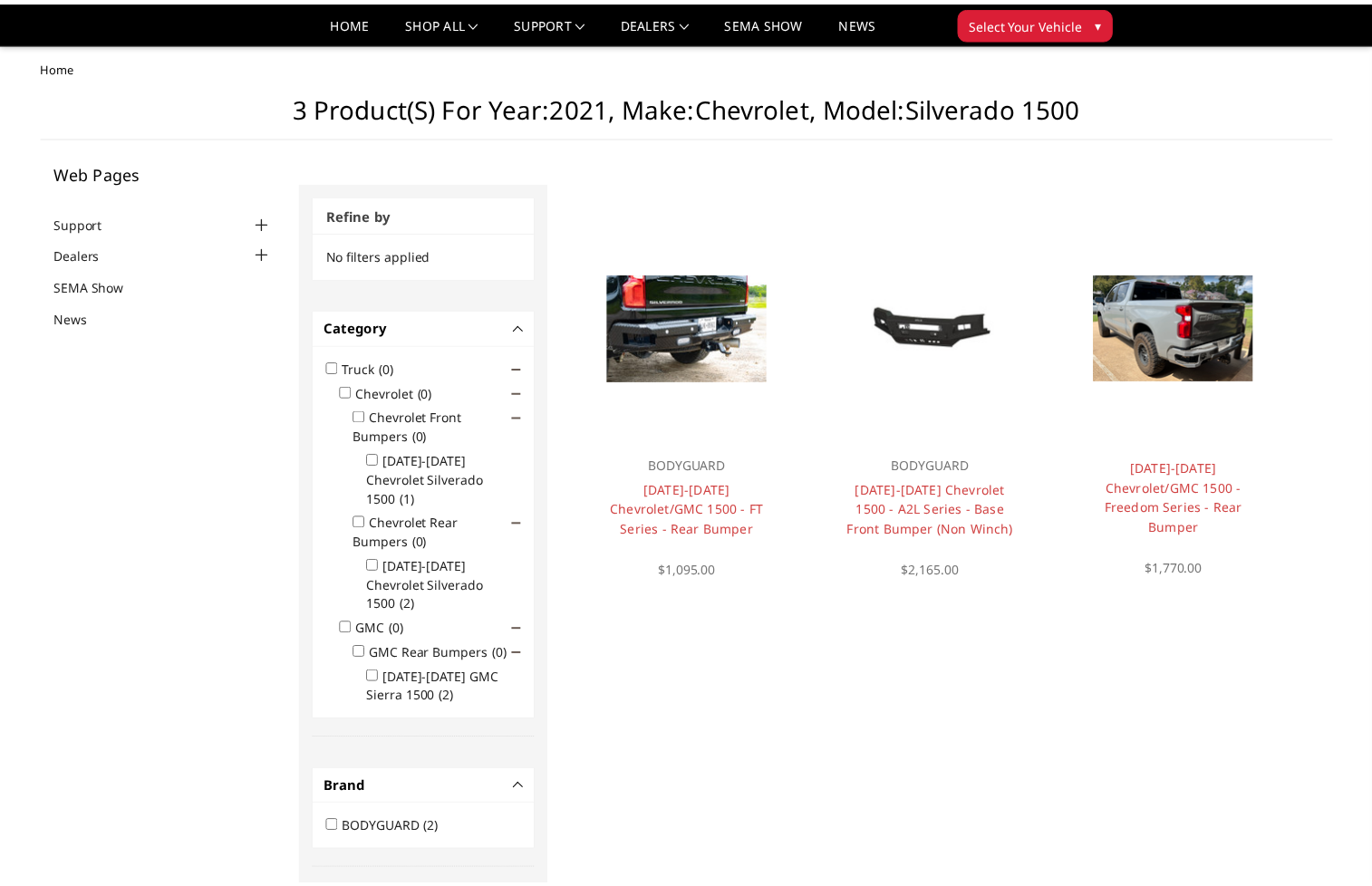
scroll to position [235, 0]
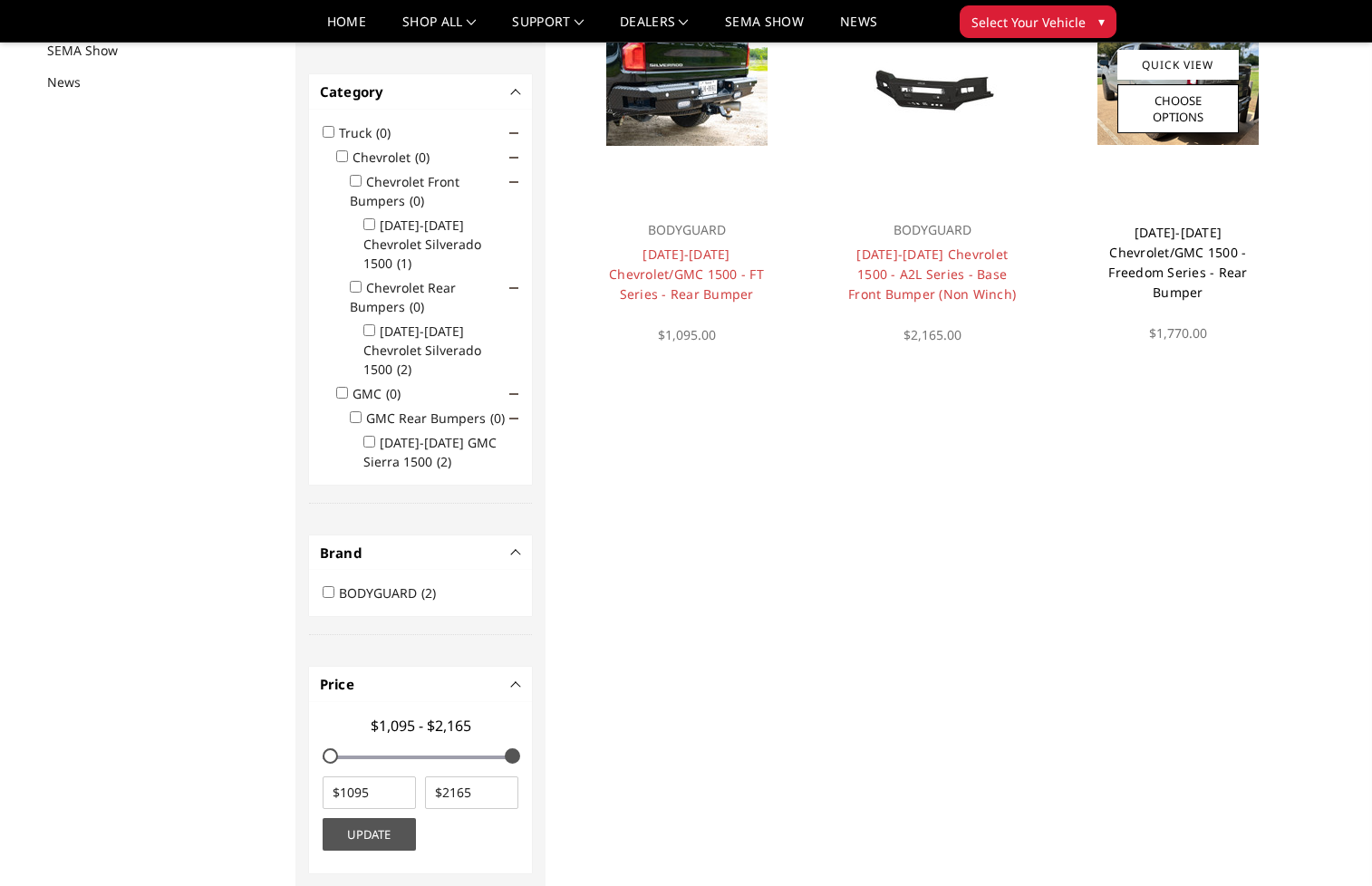
click at [1190, 244] on link "[DATE]-[DATE] Chevrolet/GMC 1500 - Freedom Series - Rear Bumper" at bounding box center [1177, 262] width 139 height 77
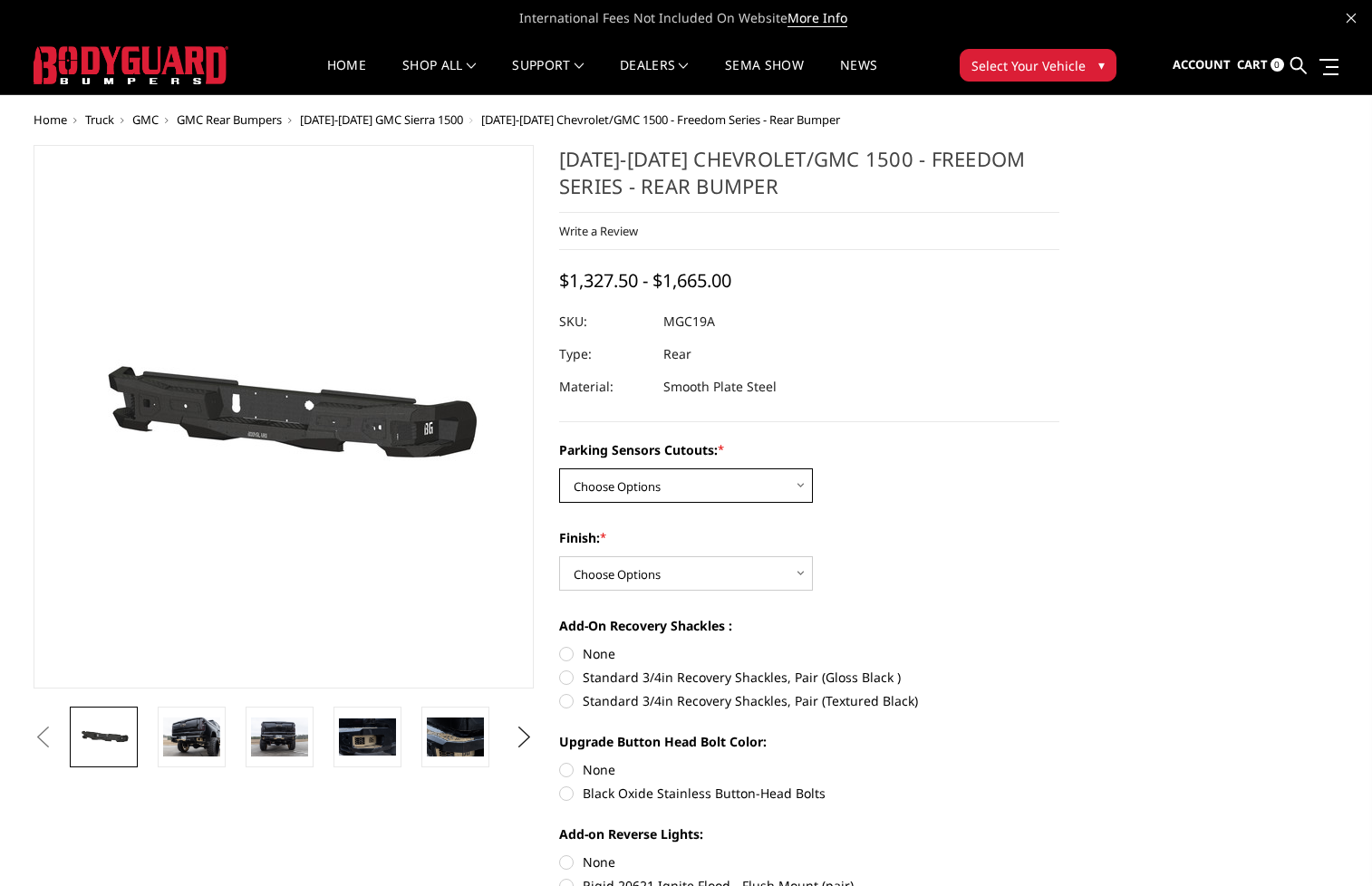
click at [788, 491] on select "Choose Options Yes - I have parking sensors No - I do NOT have parking sensors" at bounding box center [686, 486] width 253 height 34
select select "1664"
click at [559, 469] on select "Choose Options Yes - I have parking sensors No - I do NOT have parking sensors" at bounding box center [686, 486] width 253 height 34
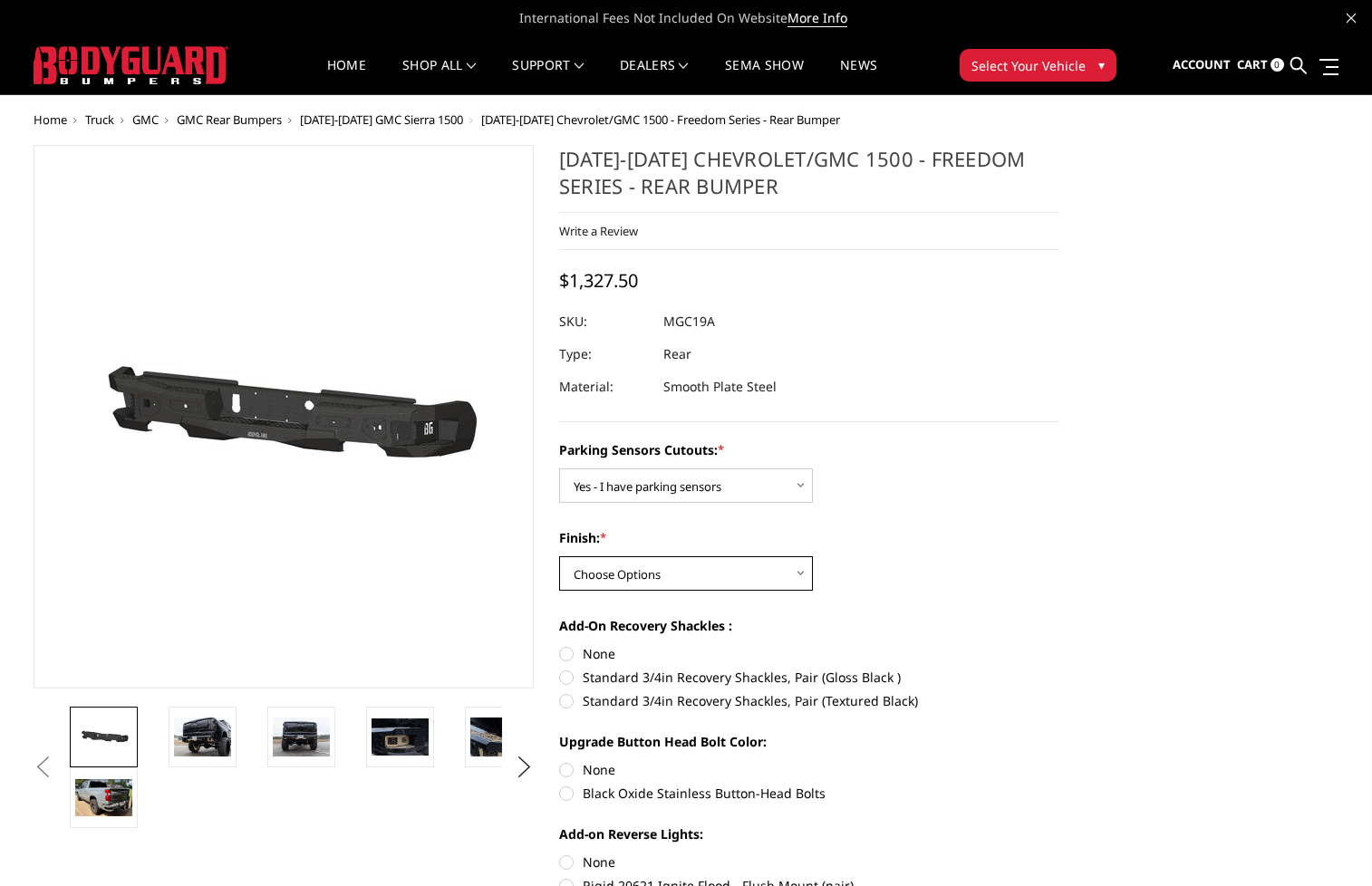
click at [789, 568] on select "Choose Options Bare Metal Texture Black Powder Coat" at bounding box center [686, 573] width 253 height 34
select select "1611"
click at [559, 556] on select "Choose Options Bare Metal Texture Black Powder Coat" at bounding box center [686, 573] width 253 height 34
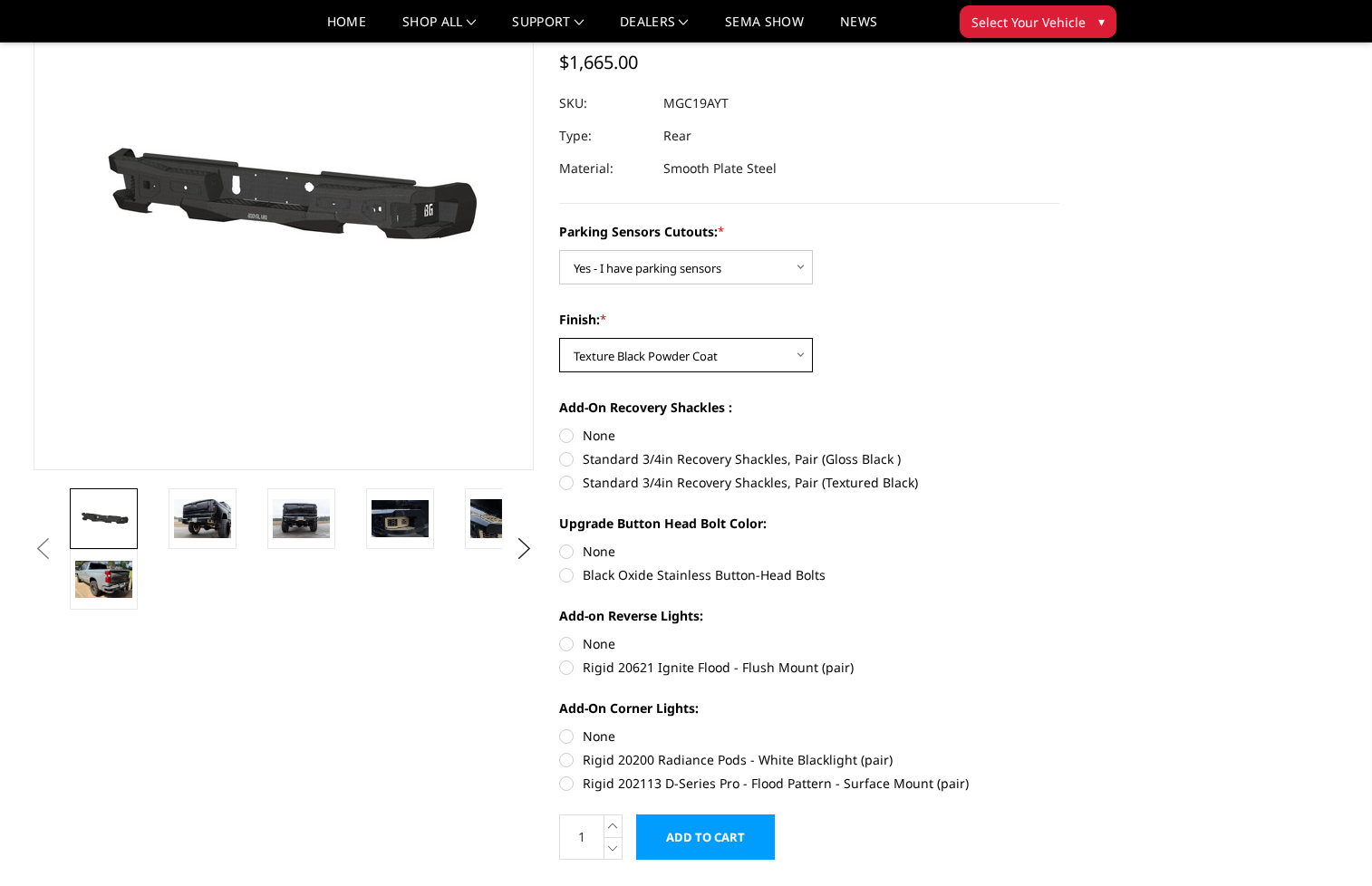
scroll to position [182, 0]
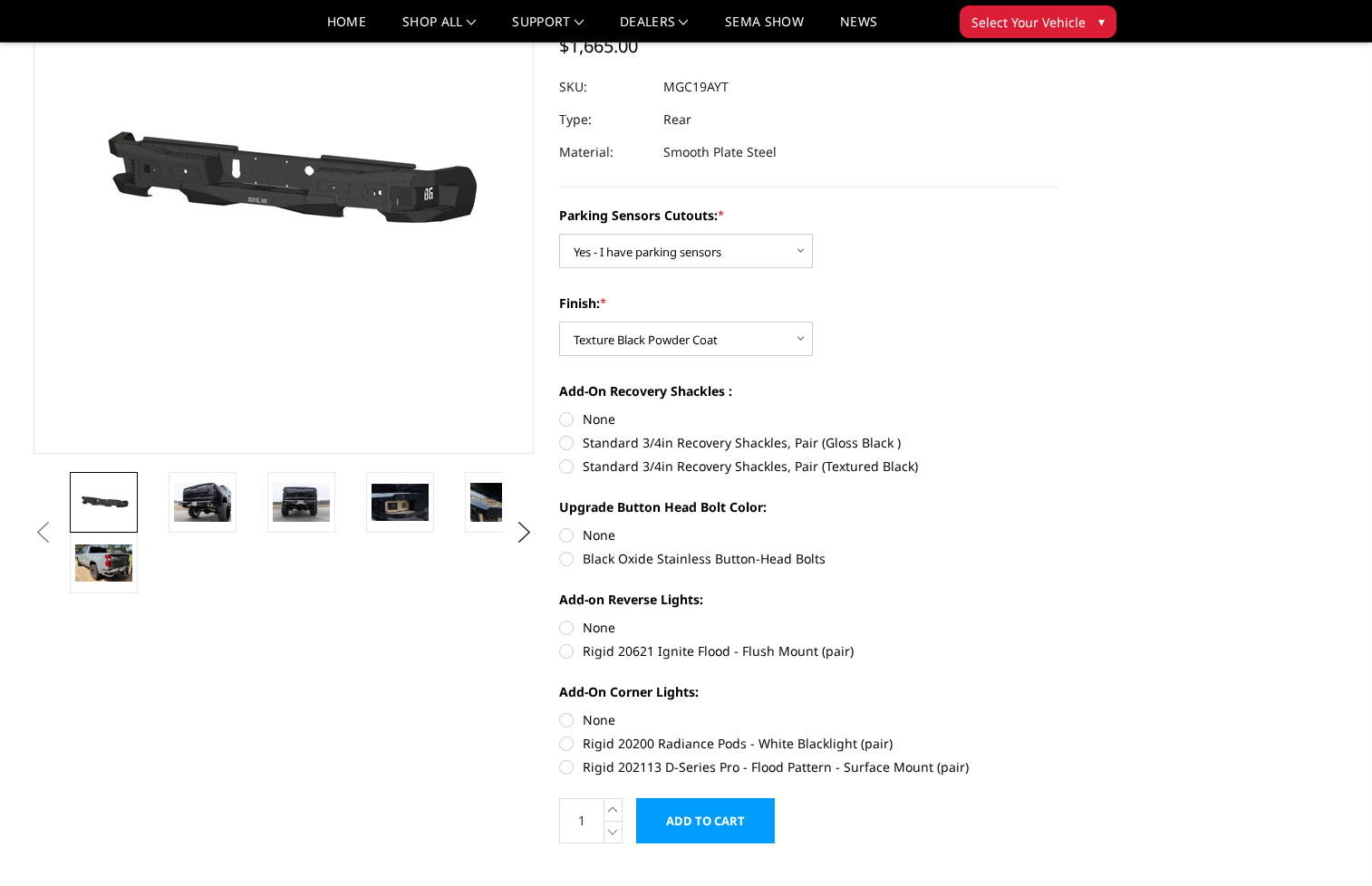
click at [610, 419] on label "None" at bounding box center [808, 419] width 500 height 19
click at [560, 410] on input "None" at bounding box center [559, 409] width 1 height 1
radio input "true"
click at [602, 532] on label "None" at bounding box center [808, 535] width 500 height 19
click at [560, 527] on input "None" at bounding box center [559, 526] width 1 height 1
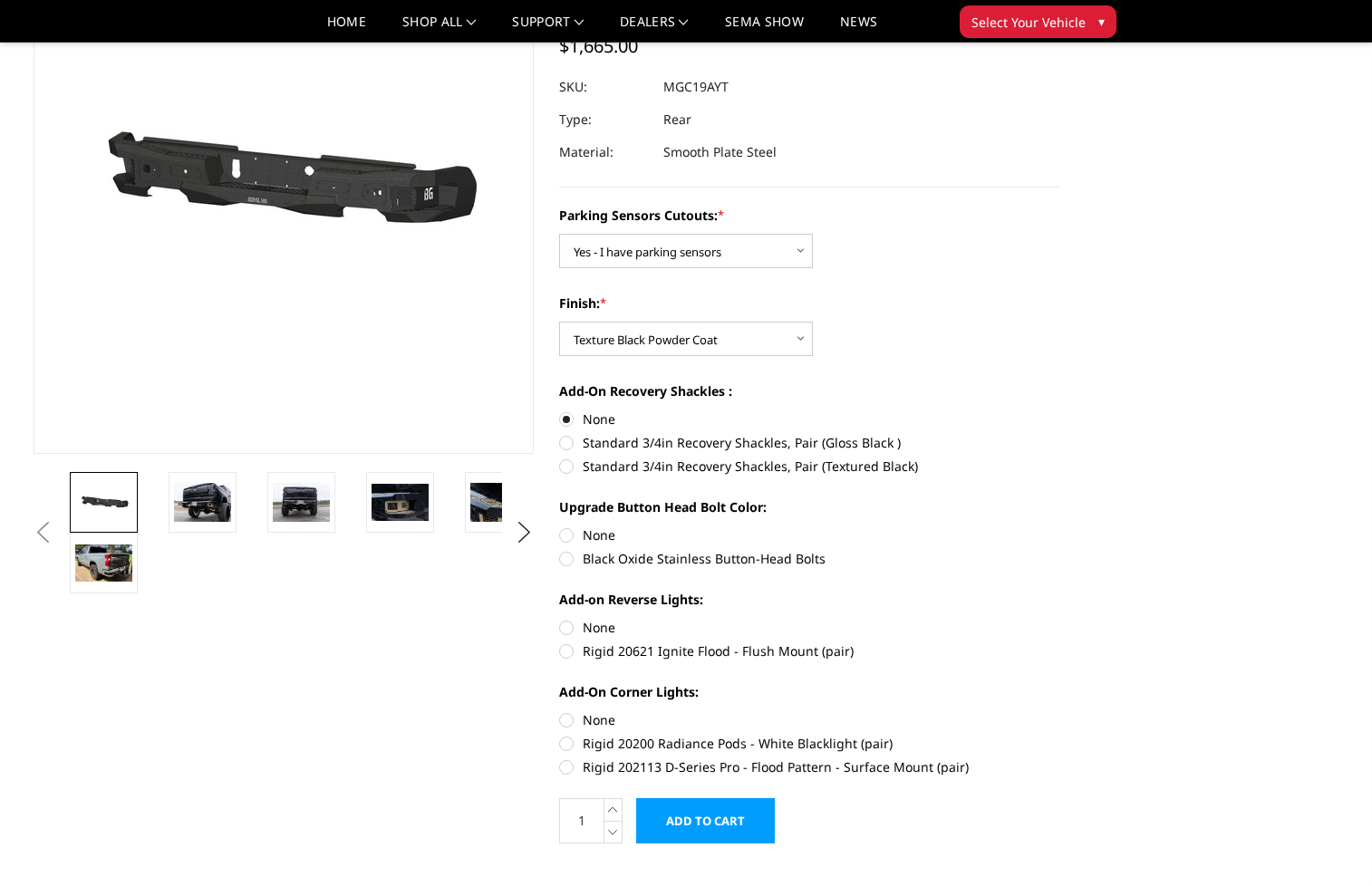
radio input "true"
click at [601, 626] on label "None" at bounding box center [808, 628] width 500 height 19
click at [560, 619] on input "None" at bounding box center [559, 618] width 1 height 1
radio input "true"
click at [611, 722] on label "None" at bounding box center [808, 720] width 500 height 19
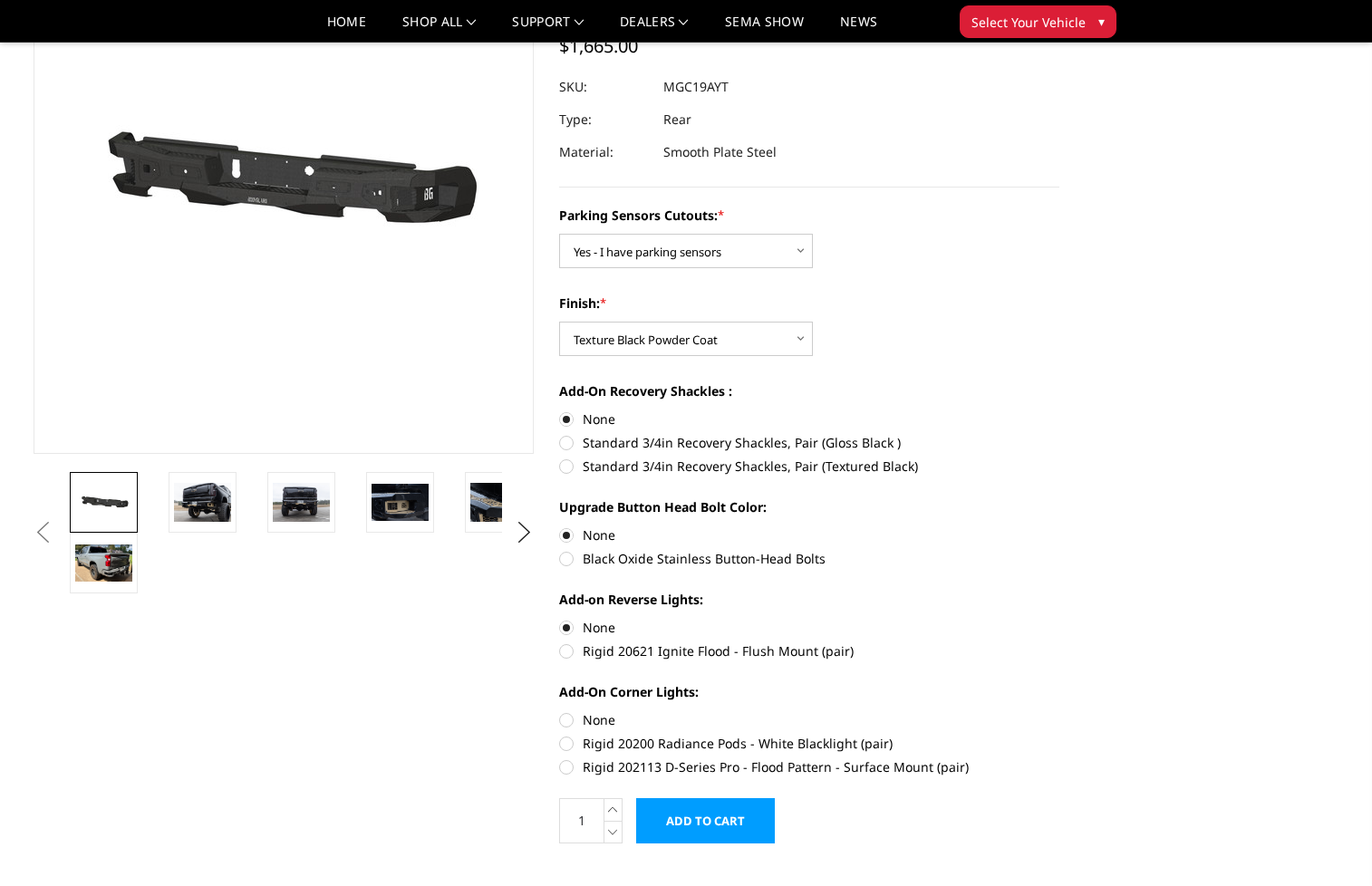
click at [560, 711] on input "None" at bounding box center [559, 710] width 1 height 1
radio input "true"
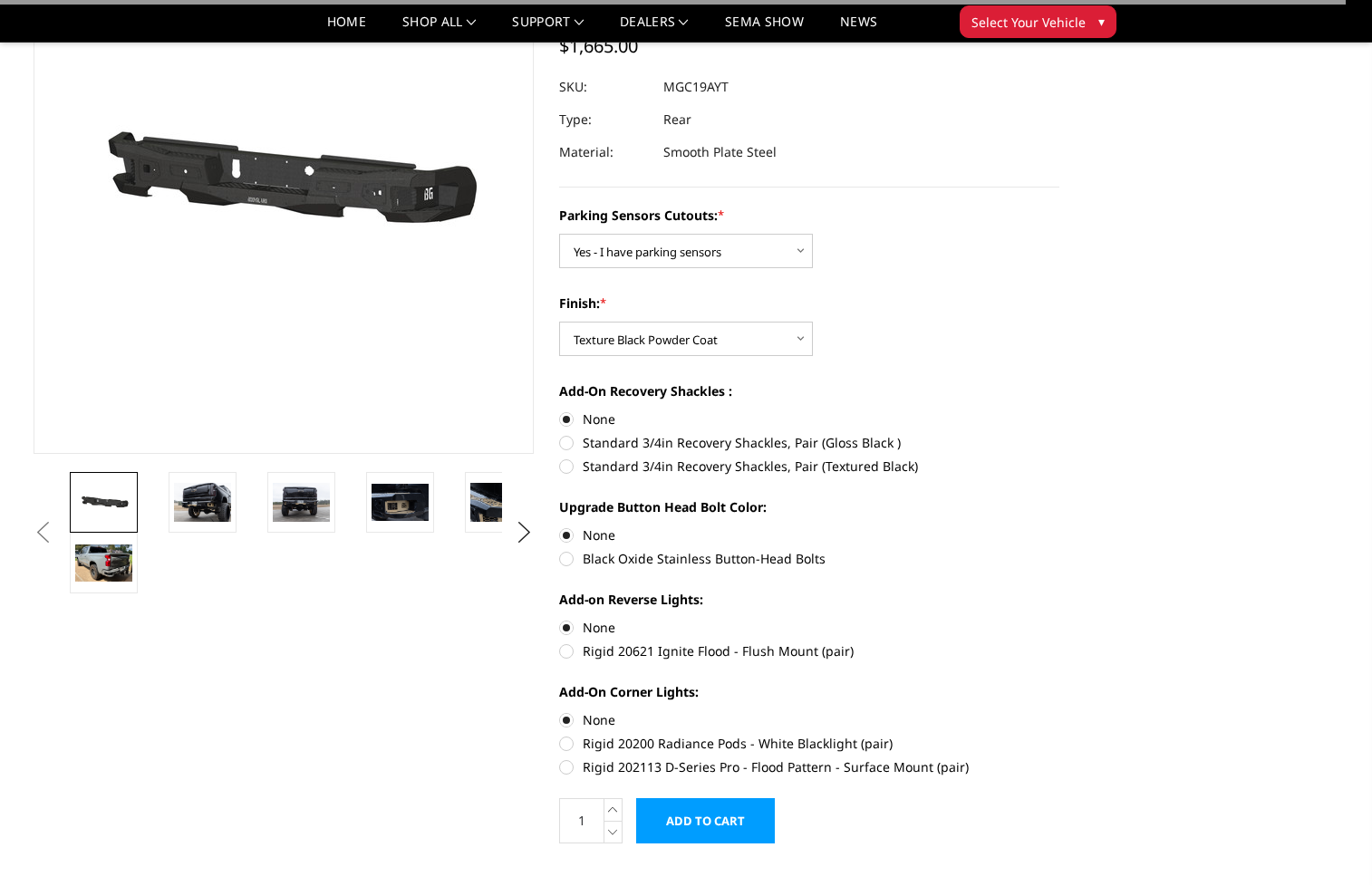
scroll to position [0, 0]
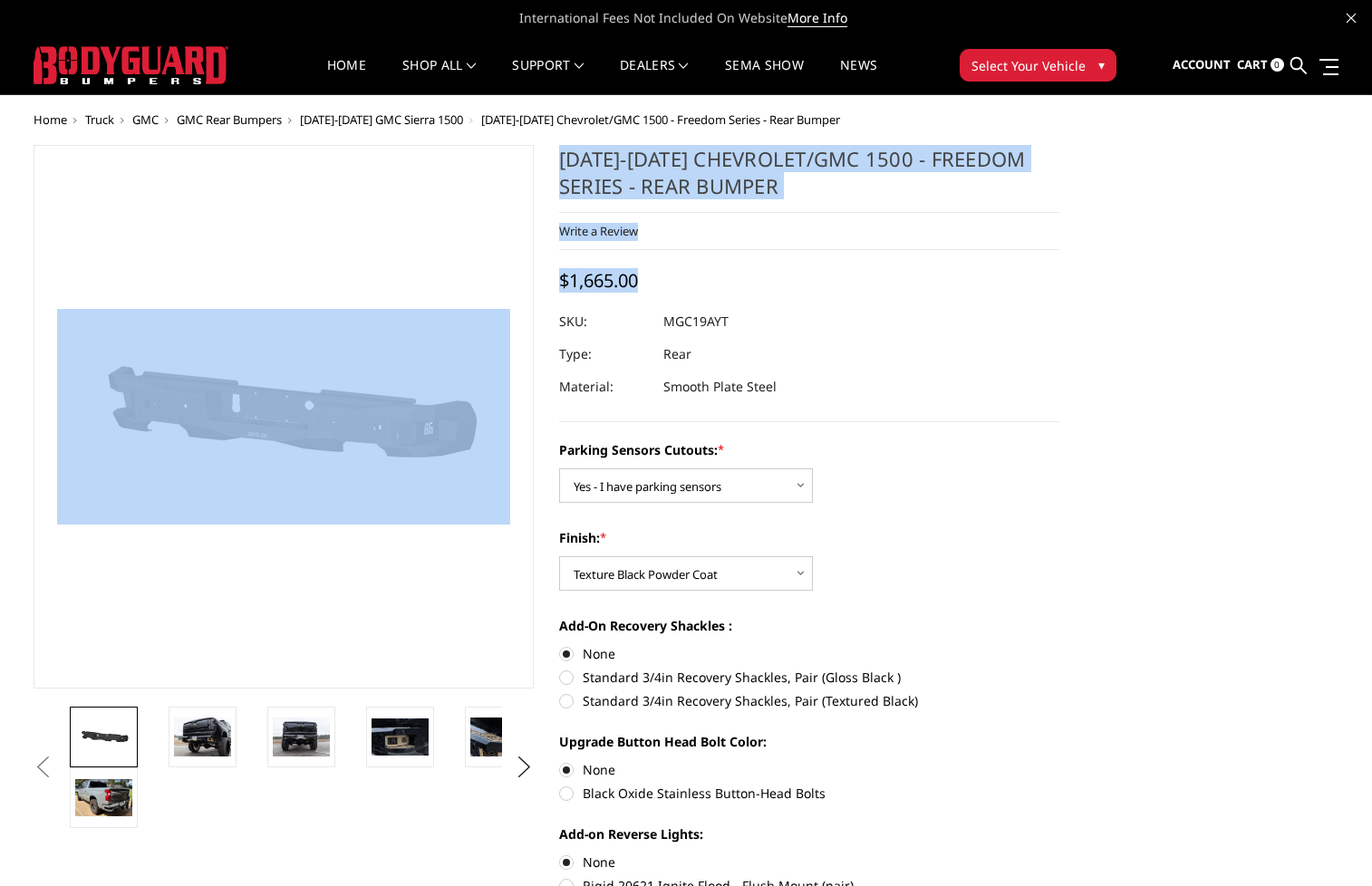
drag, startPoint x: 649, startPoint y: 280, endPoint x: 534, endPoint y: 280, distance: 115.0
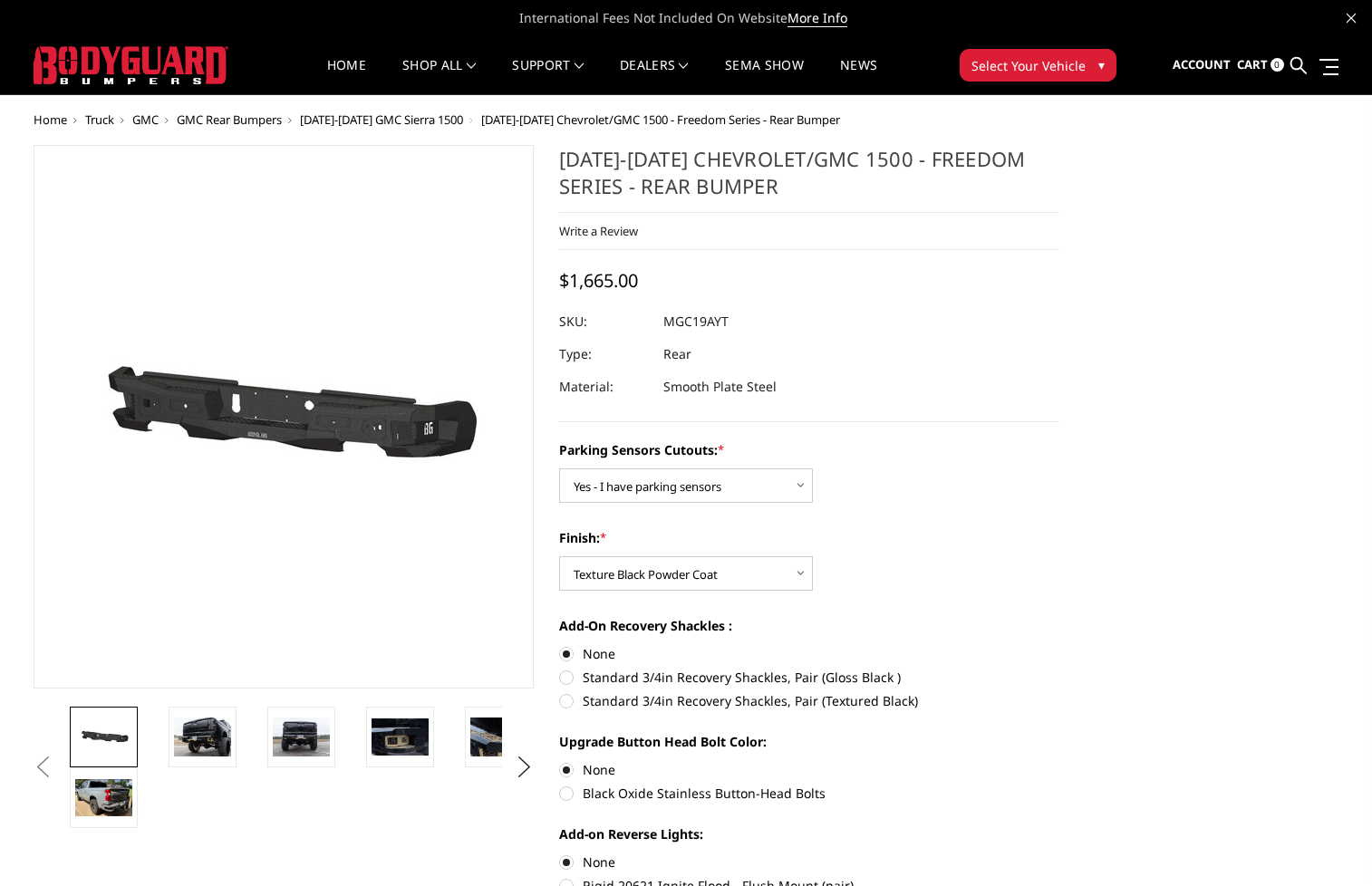
click at [1063, 366] on section "2019-2025 Chevrolet/GMC 1500 - Freedom Series - Rear Bumper Write a Review Writ…" at bounding box center [809, 620] width 526 height 952
click at [1108, 61] on button "Select Your Vehicle ▾" at bounding box center [1038, 65] width 157 height 33
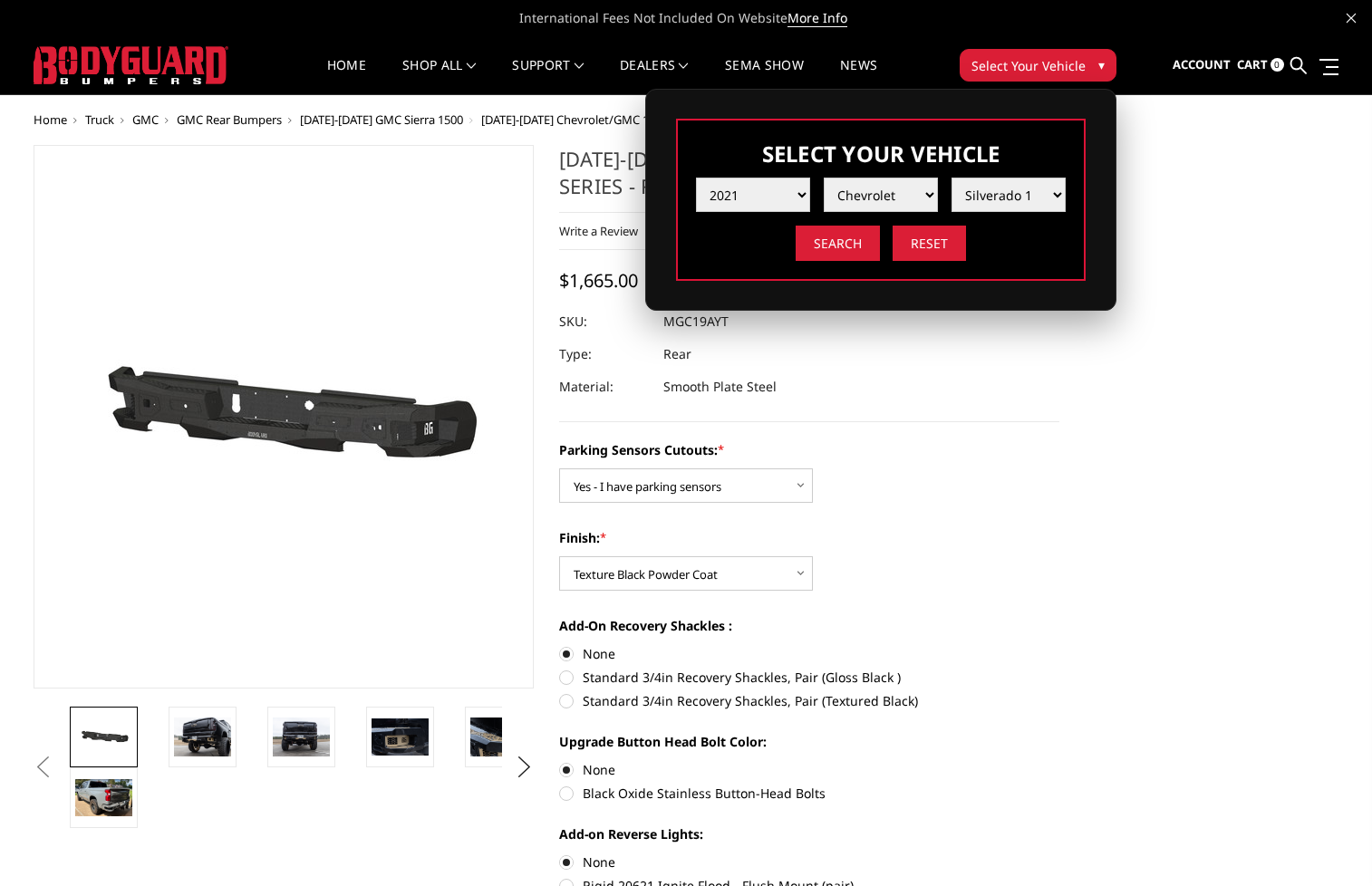
click at [1108, 61] on button "Select Your Vehicle ▾" at bounding box center [1038, 65] width 157 height 33
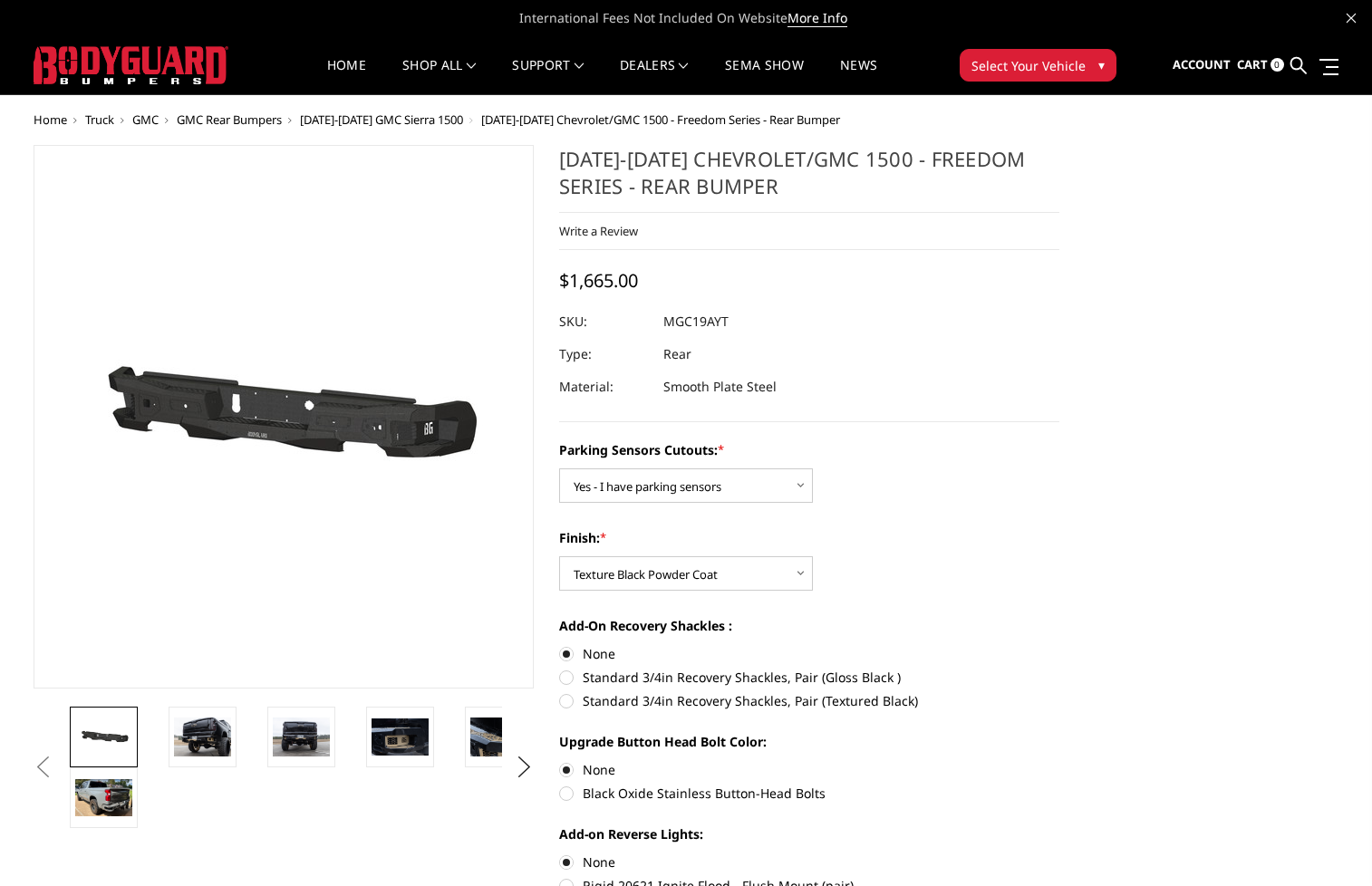
click at [1086, 66] on button "Select Your Vehicle ▾" at bounding box center [1038, 65] width 157 height 33
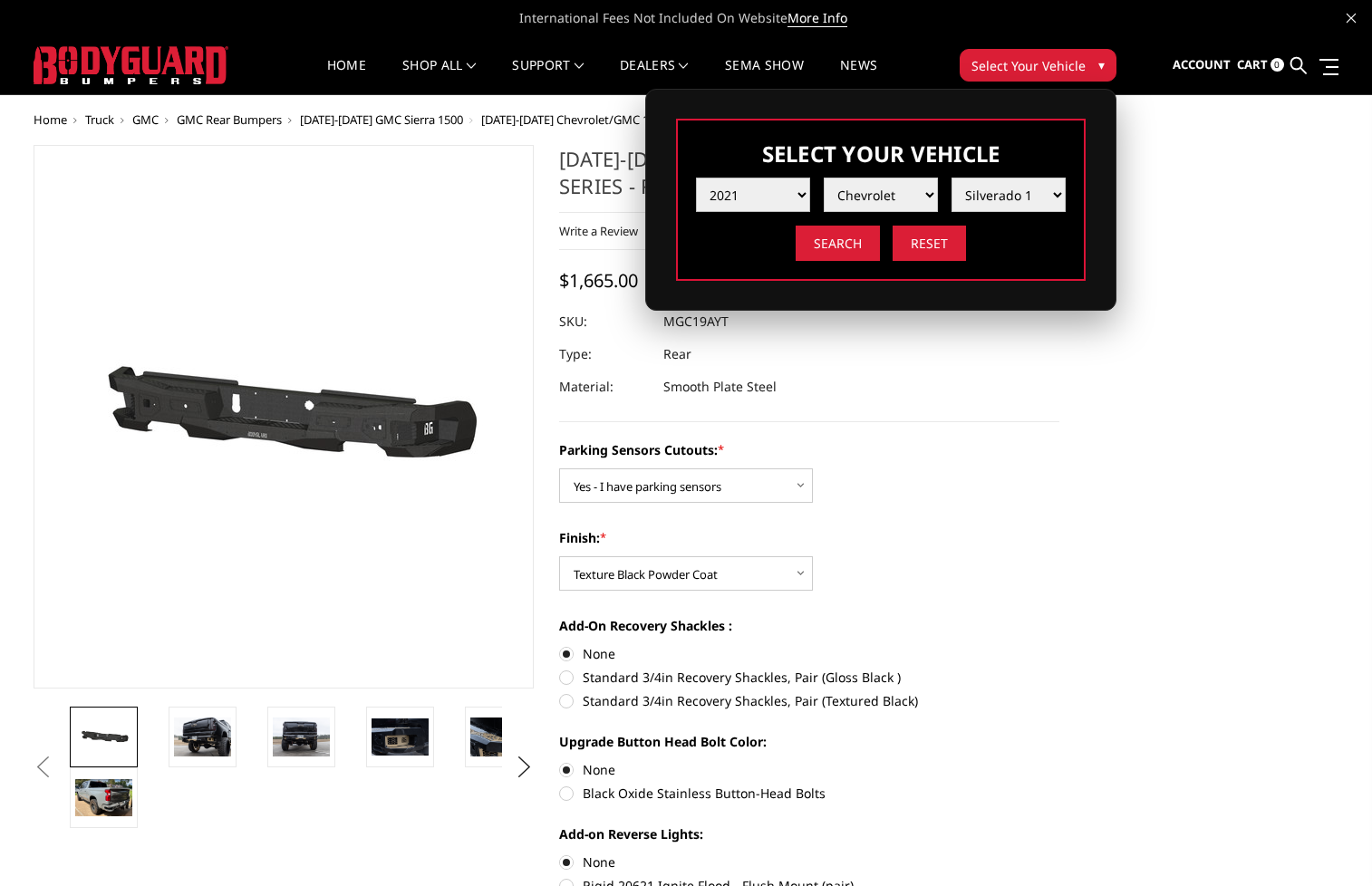
click at [796, 189] on select "Year 2025 2024 2023 2022 2021 2020 2019 2018 2017 2016 2015 2014 2013 2012 2011…" at bounding box center [753, 195] width 114 height 34
select select "yr_2012"
click at [696, 178] on select "Year 2025 2024 2023 2022 2021 2020 2019 2018 2017 2016 2015 2014 2013 2012 2011…" at bounding box center [753, 195] width 114 height 34
select select "-1"
click at [928, 203] on select "Make Chevrolet Ford GMC Ram Toyota" at bounding box center [880, 195] width 114 height 34
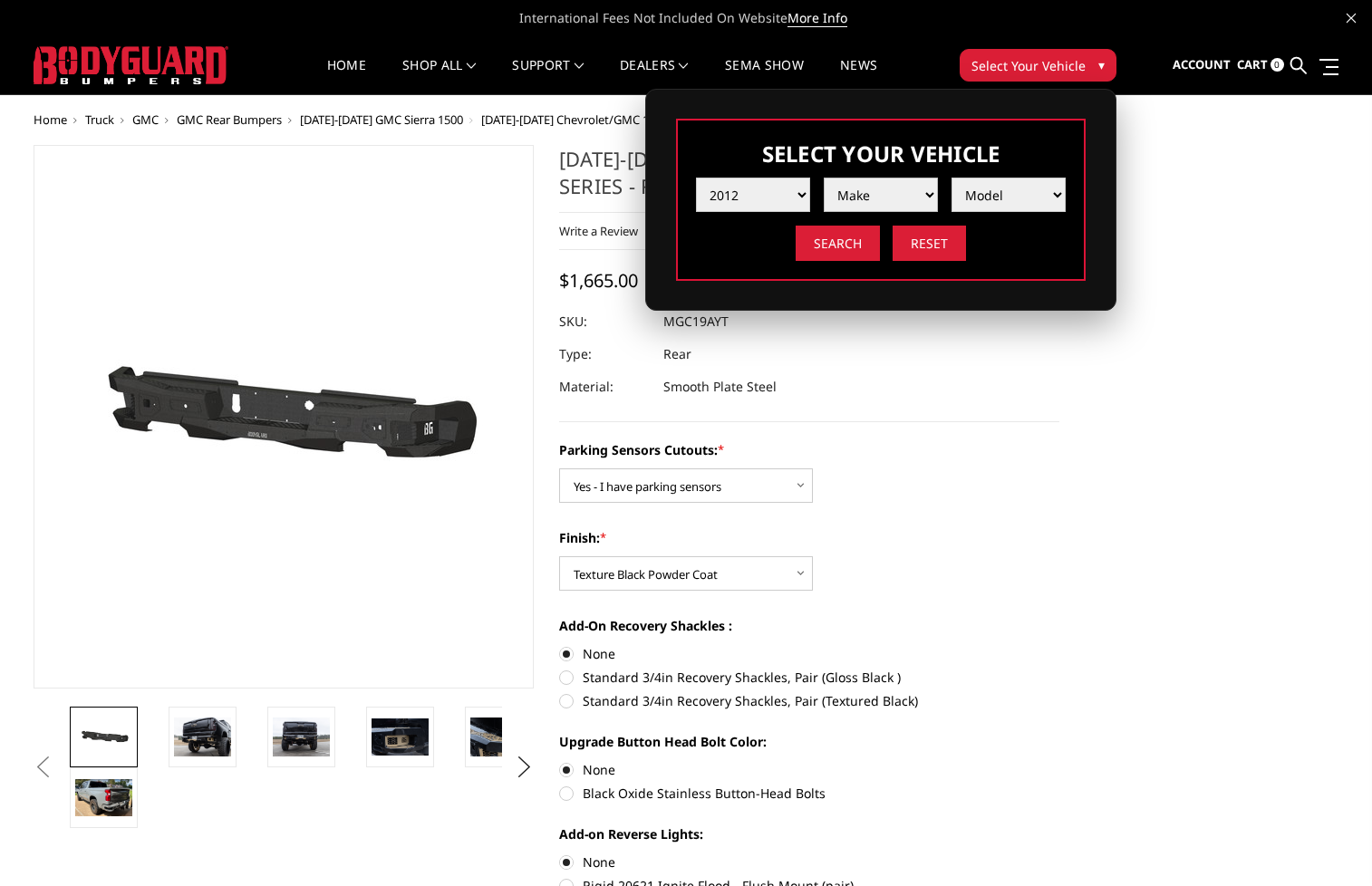
select select "mk_toyota"
click at [824, 178] on select "Make Chevrolet Ford GMC Ram Toyota" at bounding box center [880, 195] width 114 height 34
click at [1057, 185] on select "Model Tundra" at bounding box center [1008, 195] width 114 height 34
select select "md_tundra"
click at [951, 178] on select "Model Tundra" at bounding box center [1008, 195] width 114 height 34
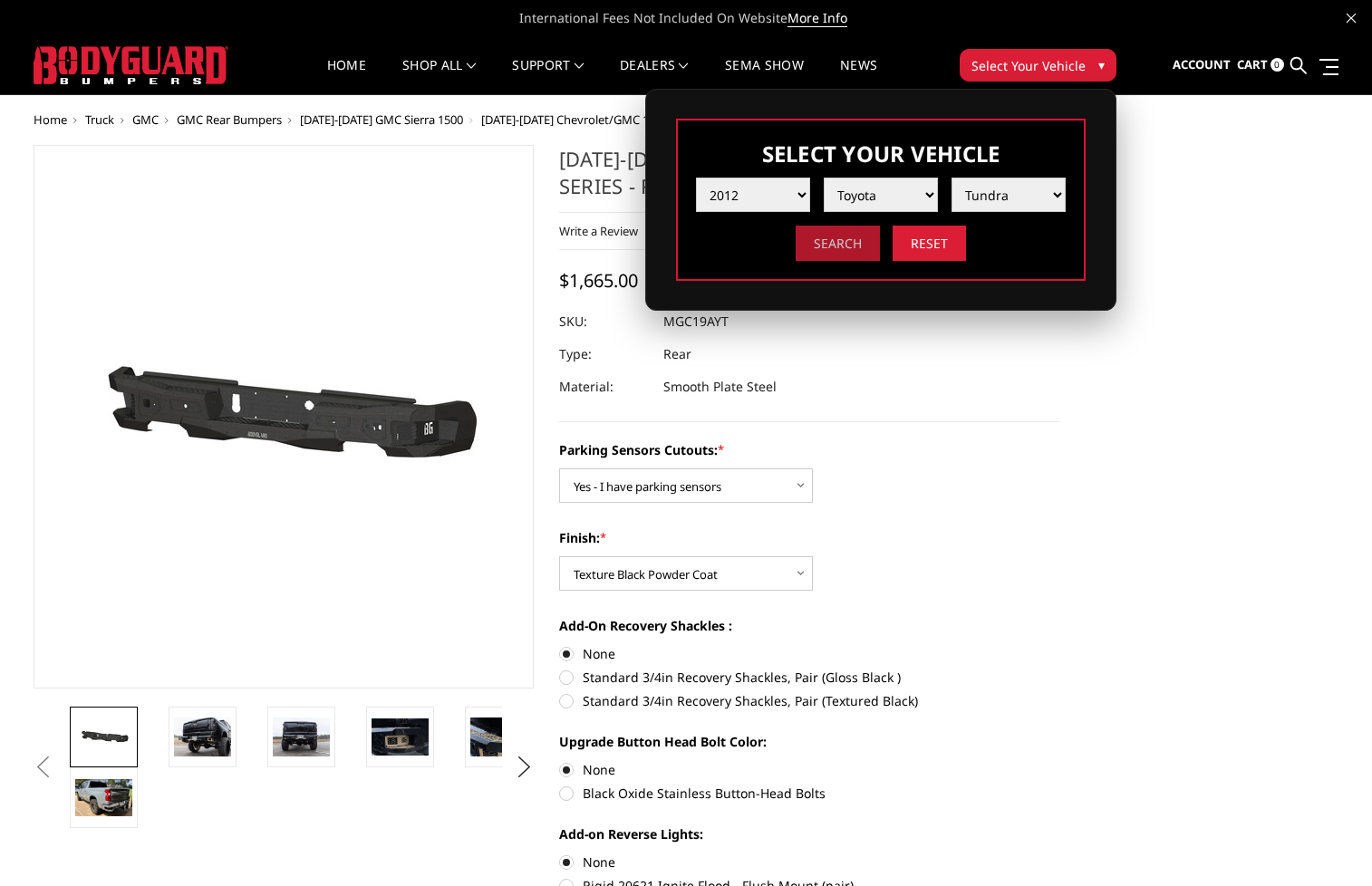
click at [857, 252] on input "Search" at bounding box center [838, 243] width 84 height 35
